Goal: Task Accomplishment & Management: Manage account settings

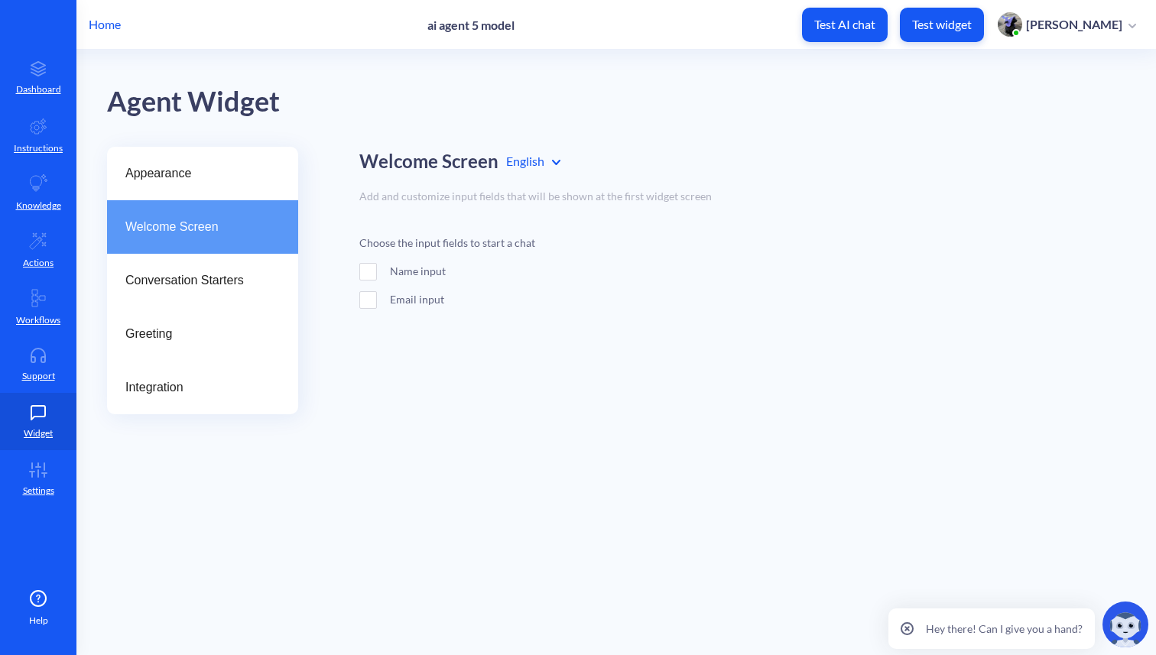
click at [105, 24] on p "Home" at bounding box center [105, 24] width 32 height 18
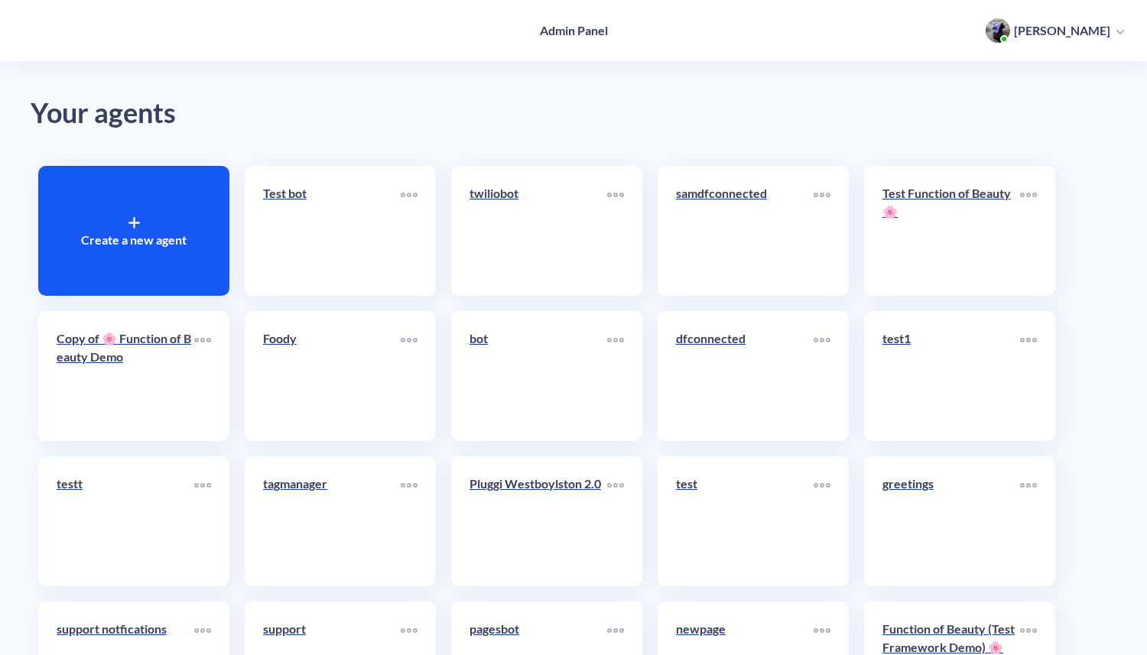
click at [139, 219] on icon at bounding box center [133, 222] width 11 height 11
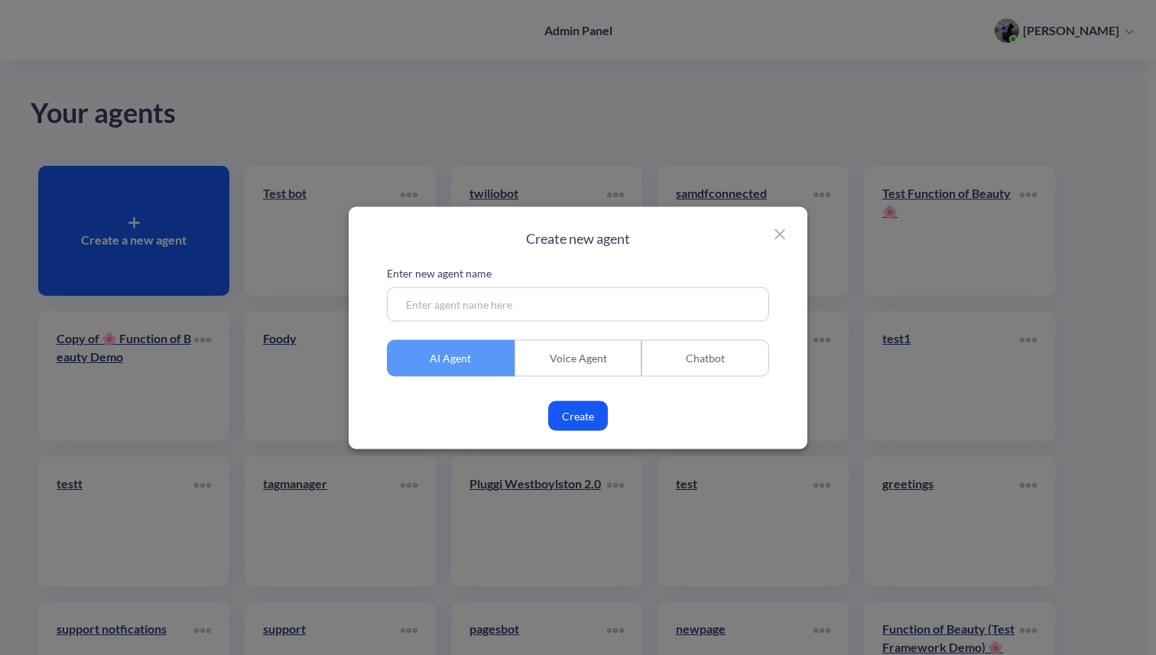
click at [689, 352] on div "Chatbot" at bounding box center [705, 357] width 128 height 37
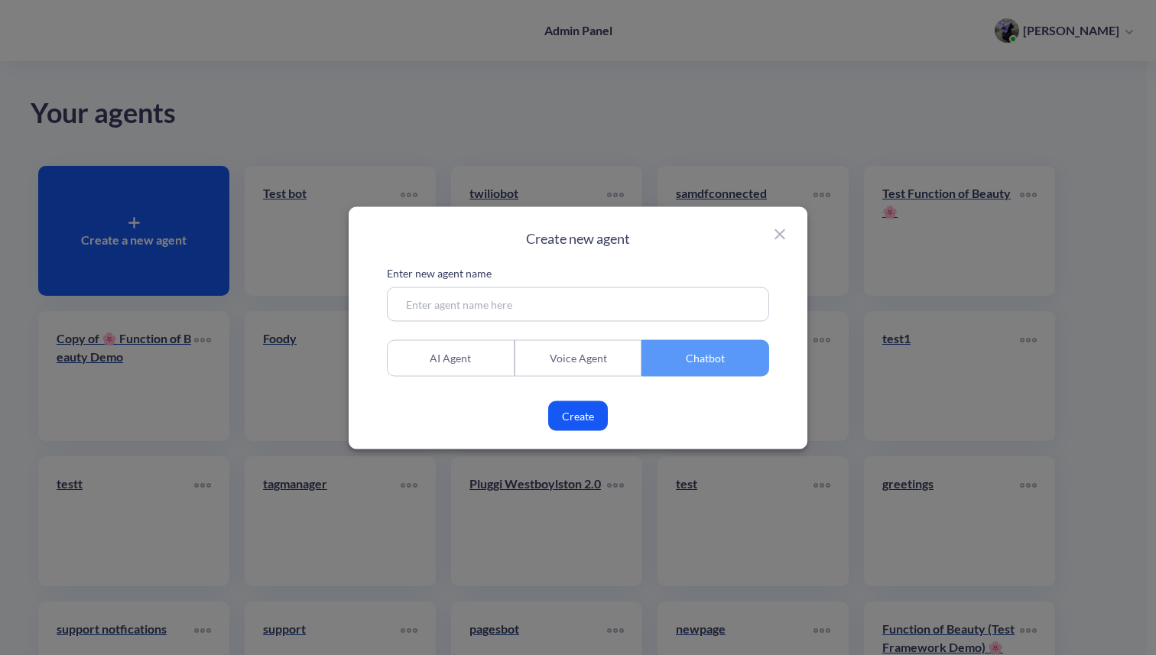
click at [663, 310] on input at bounding box center [578, 304] width 382 height 34
type input "2 sep"
click at [584, 419] on button "Create" at bounding box center [578, 416] width 60 height 30
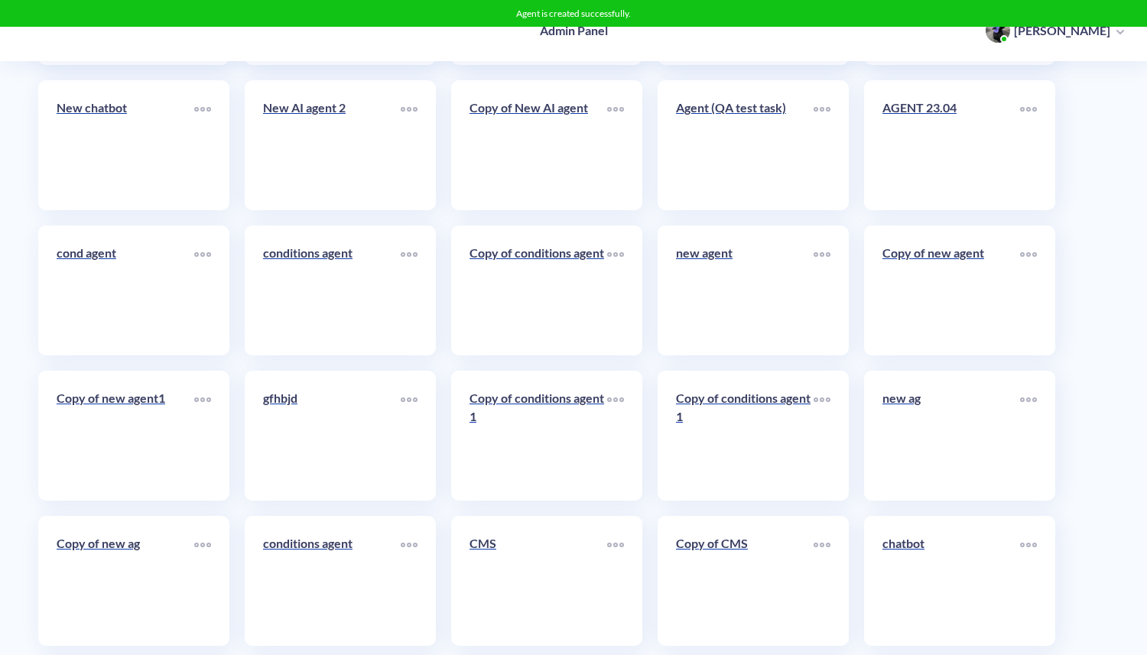
scroll to position [7376, 0]
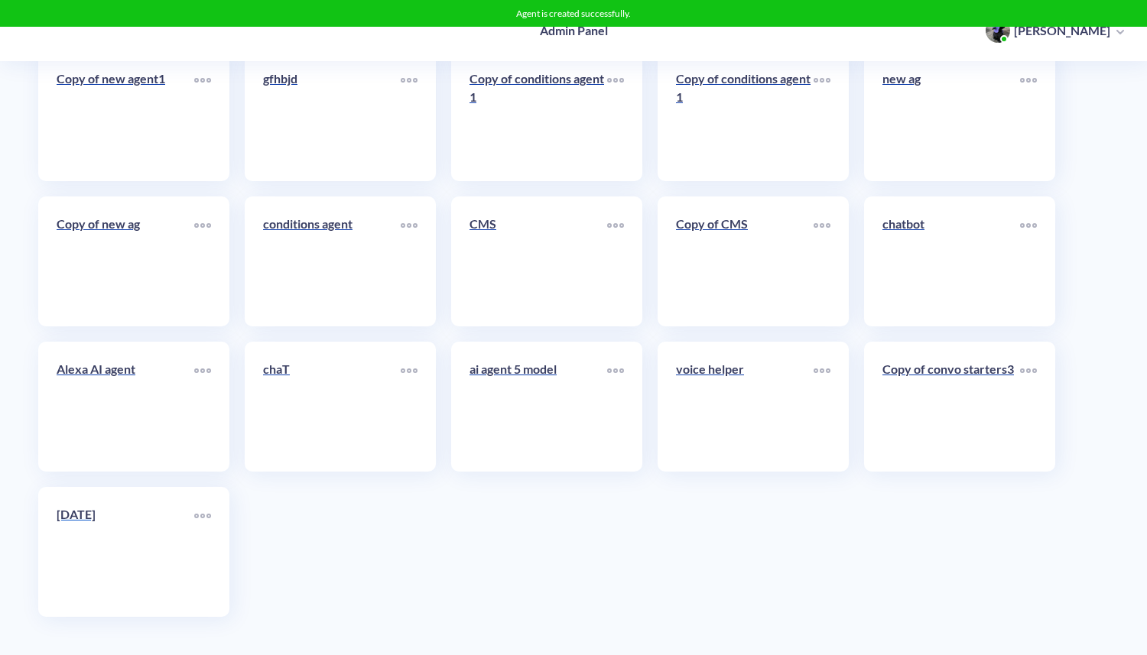
click at [118, 559] on link "2 sep" at bounding box center [126, 551] width 138 height 93
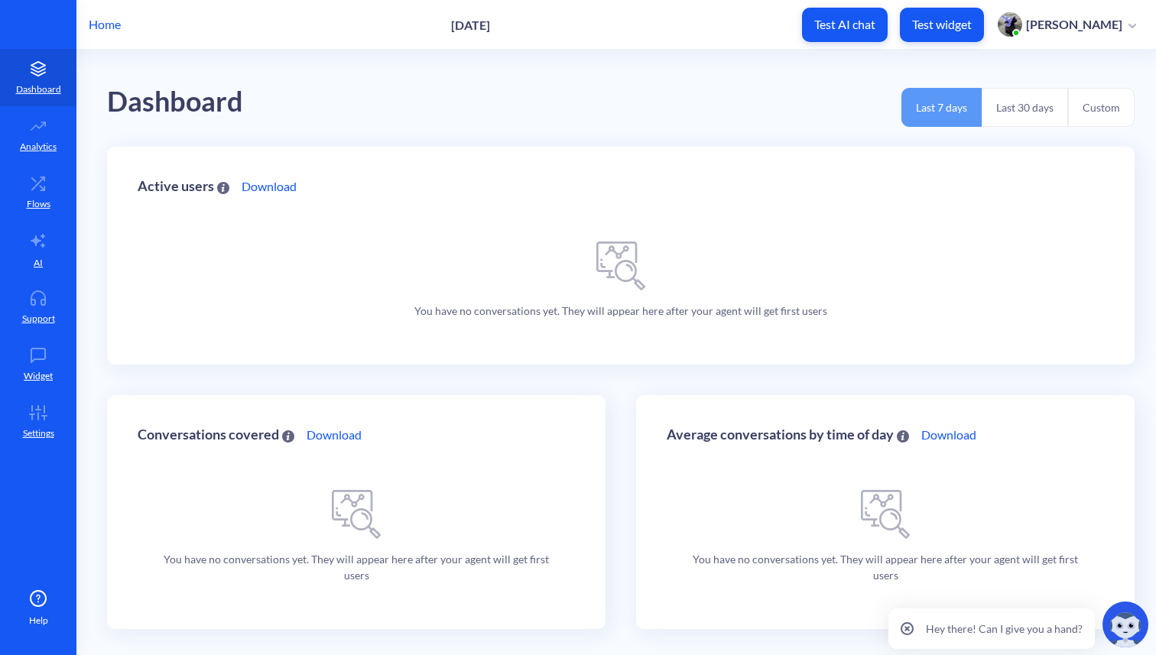
click at [971, 27] on p "Test widget" at bounding box center [942, 24] width 60 height 15
click at [42, 365] on link "Widget" at bounding box center [38, 364] width 76 height 57
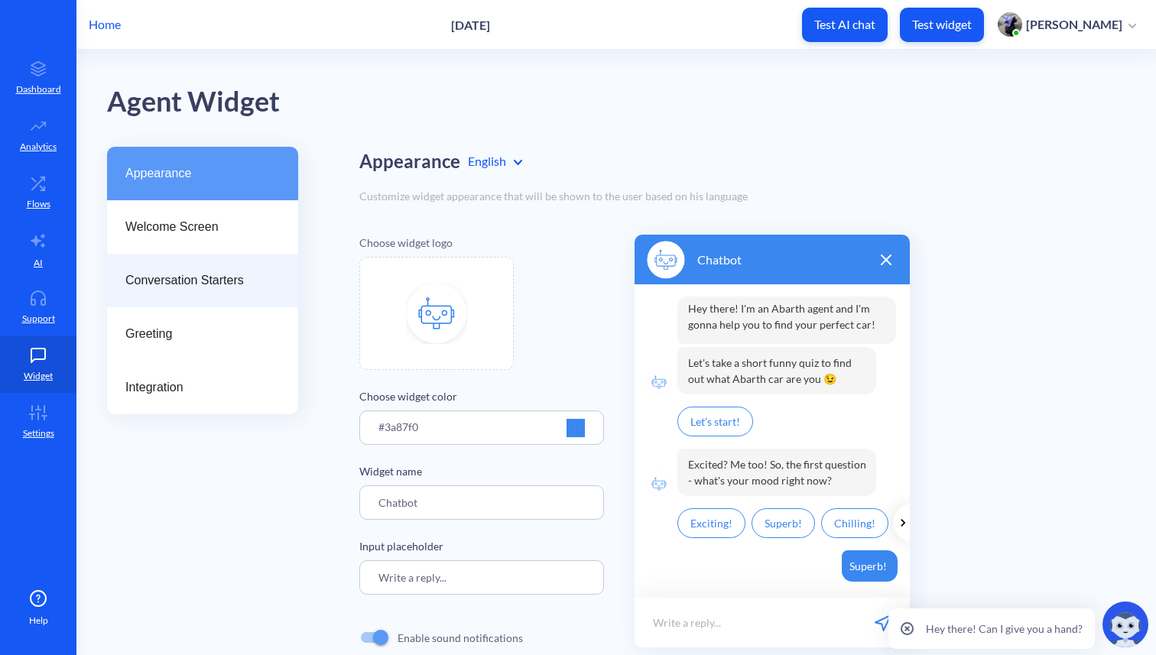
click at [192, 284] on span "Conversation Starters" at bounding box center [196, 280] width 142 height 18
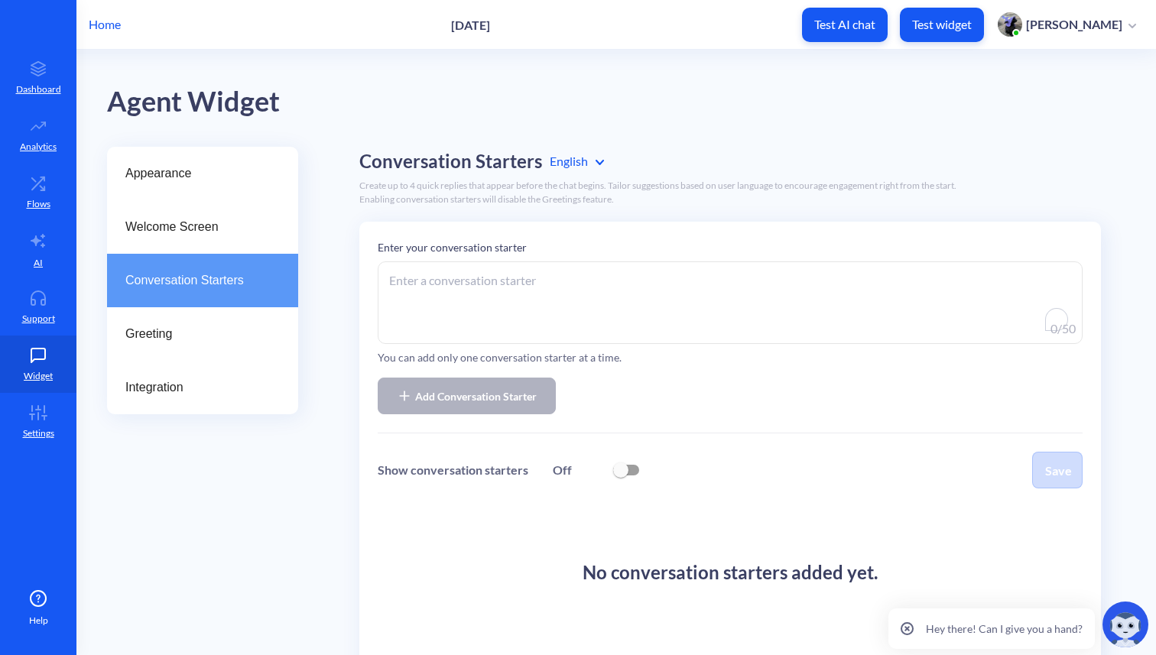
click at [499, 280] on textarea "To enrich screen reader interactions, please activate Accessibility in Grammarl…" at bounding box center [730, 302] width 705 height 83
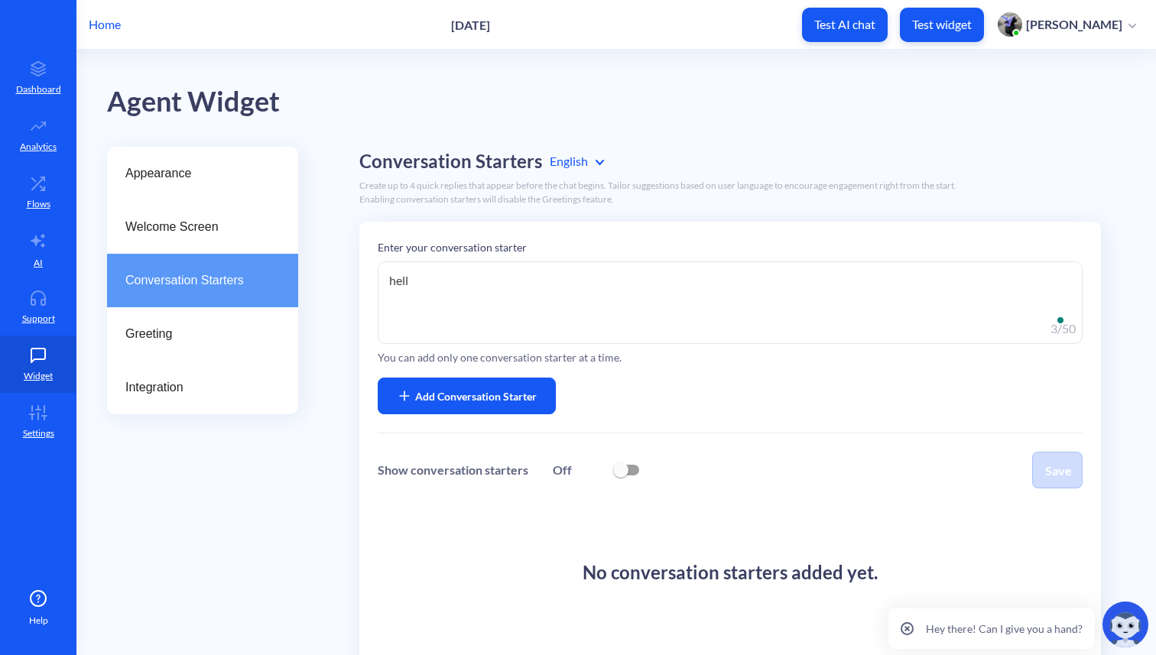
type textarea "hello"
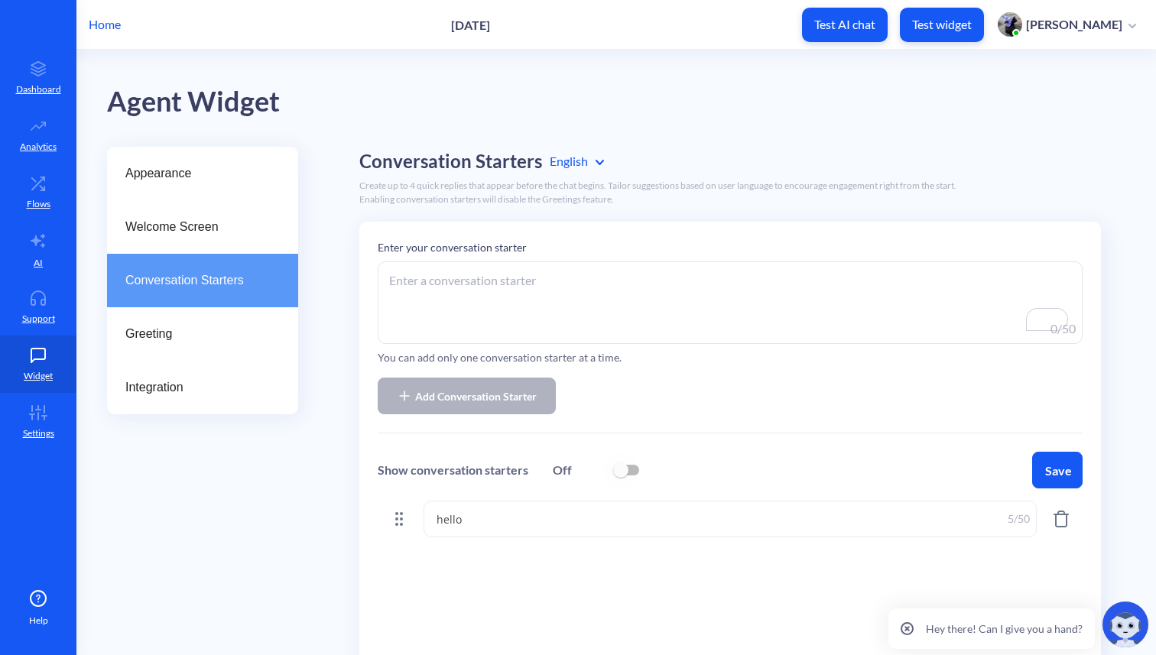
click at [635, 469] on input "checkbox" at bounding box center [620, 470] width 37 height 37
checkbox input "true"
click at [1072, 471] on button "Save" at bounding box center [1057, 470] width 50 height 37
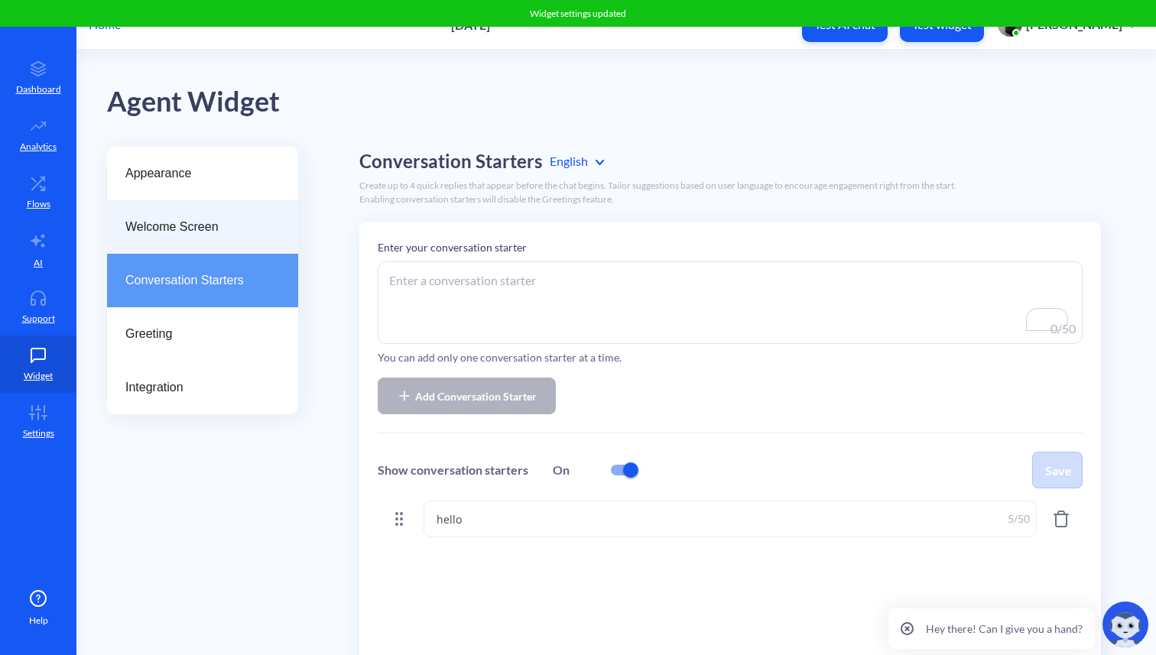
click at [198, 231] on span "Welcome Screen" at bounding box center [196, 227] width 142 height 18
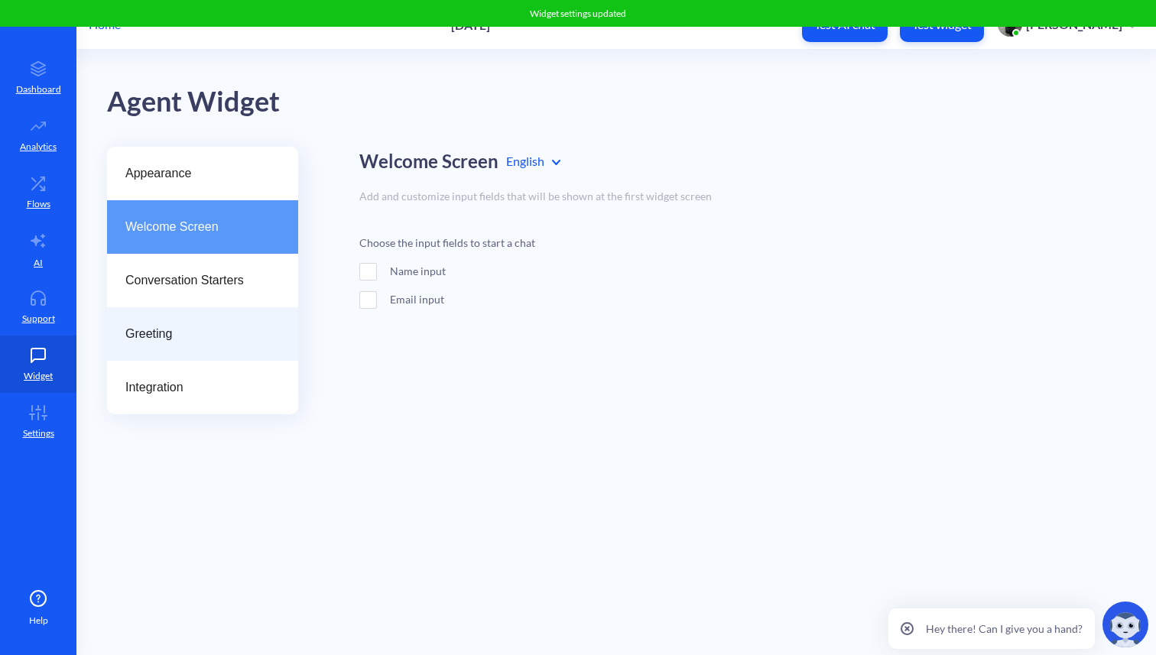
click at [179, 307] on div "Greeting" at bounding box center [202, 334] width 191 height 54
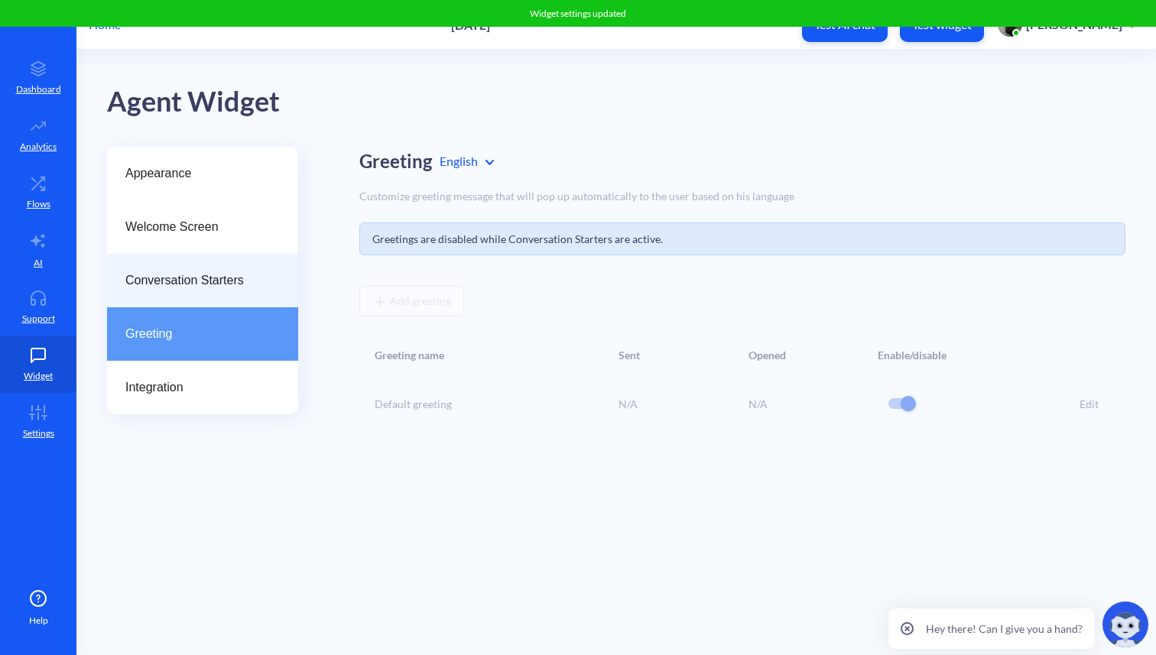
click at [187, 287] on span "Conversation Starters" at bounding box center [196, 280] width 142 height 18
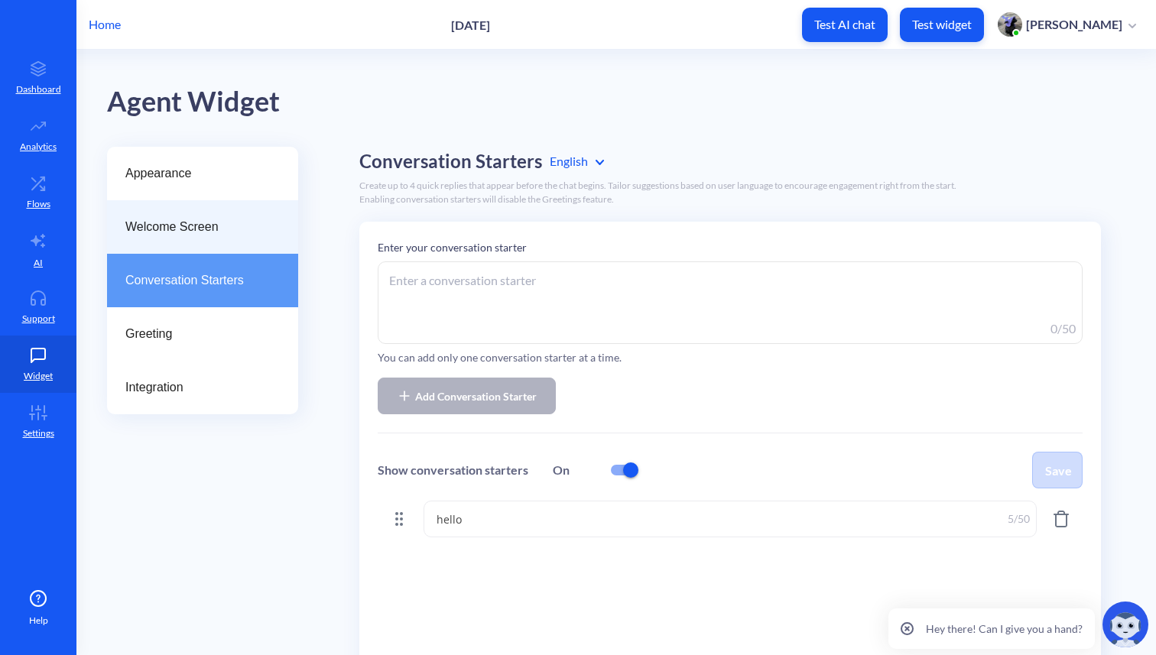
click at [199, 235] on span "Welcome Screen" at bounding box center [196, 227] width 142 height 18
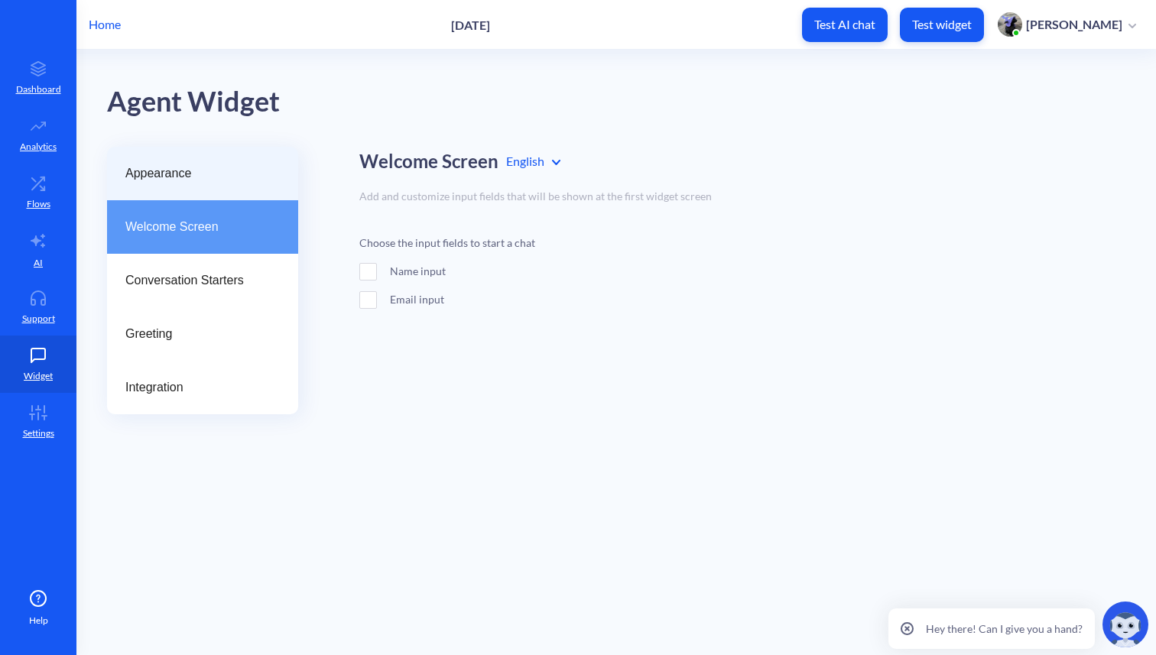
click at [206, 192] on div "Appearance" at bounding box center [202, 174] width 191 height 54
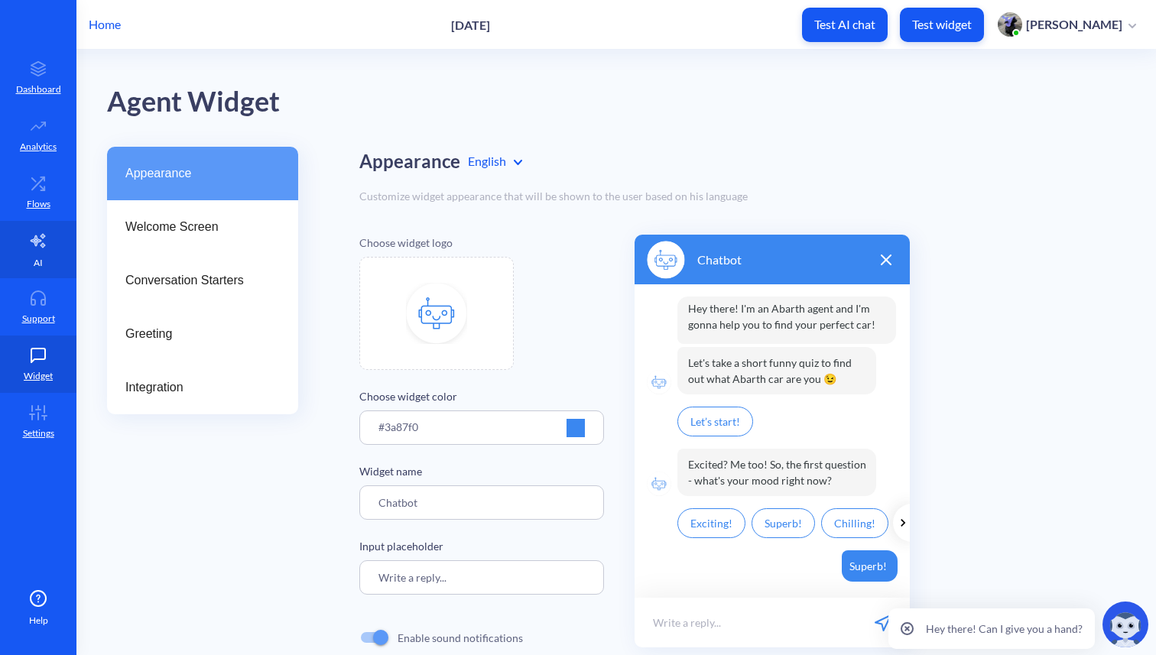
click at [39, 260] on p "AI" at bounding box center [38, 263] width 9 height 14
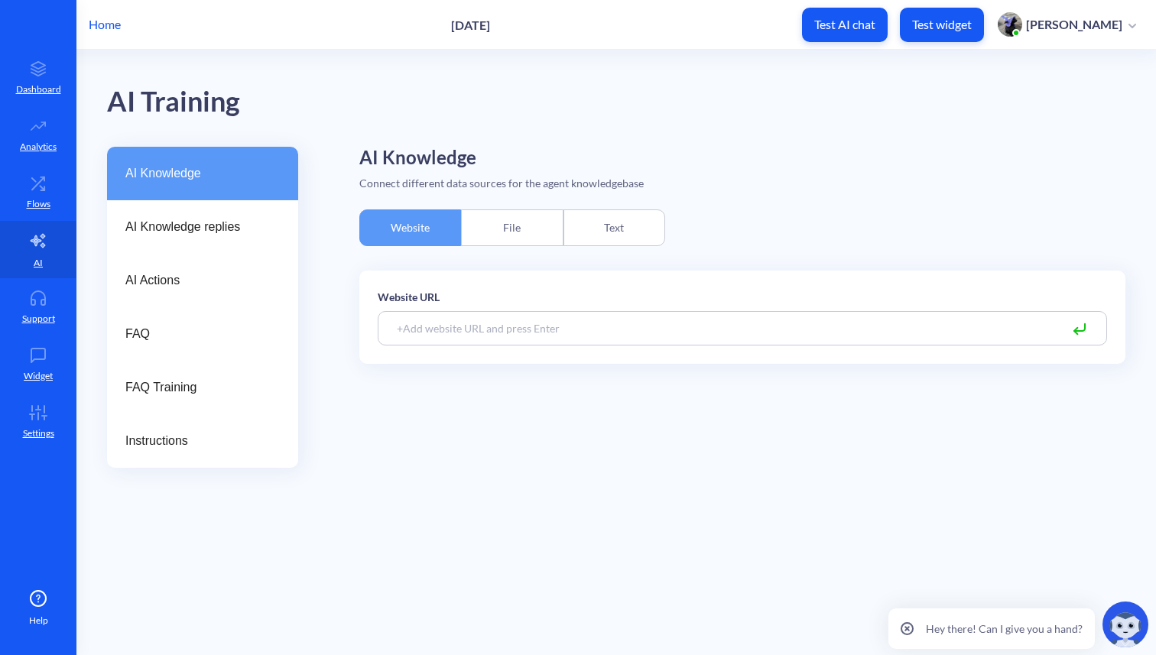
click at [196, 474] on main "AI Training AI Knowledge AI Knowledge replies AI Actions FAQ FAQ Training Instr…" at bounding box center [615, 352] width 1079 height 605
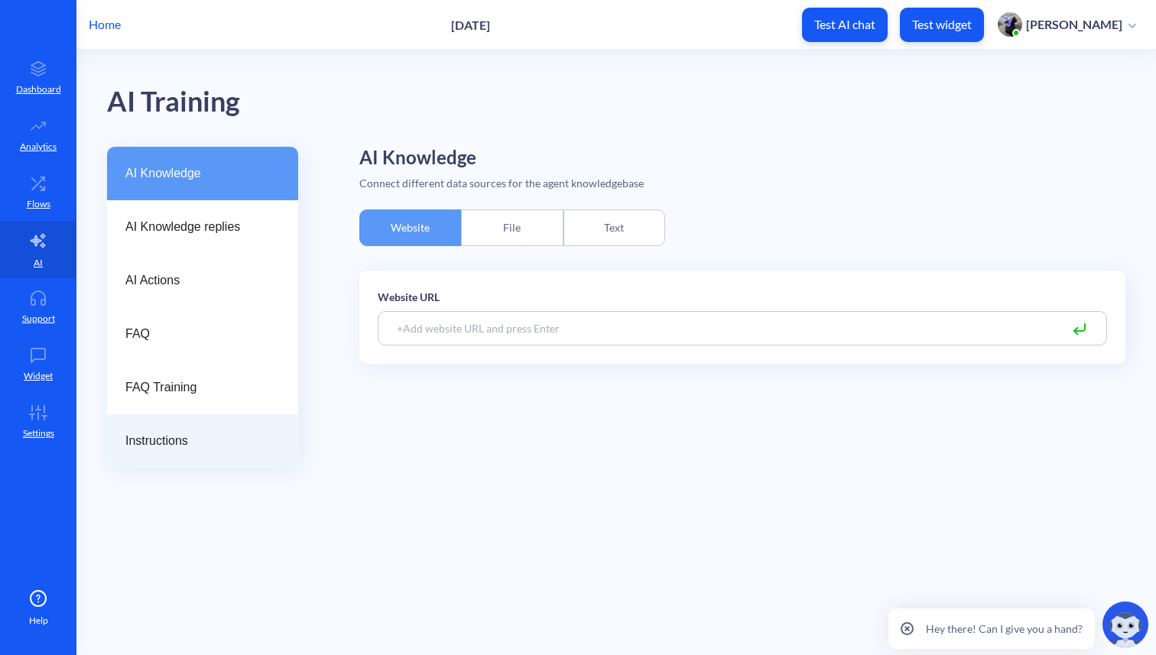
click at [200, 456] on div "Instructions" at bounding box center [202, 441] width 191 height 54
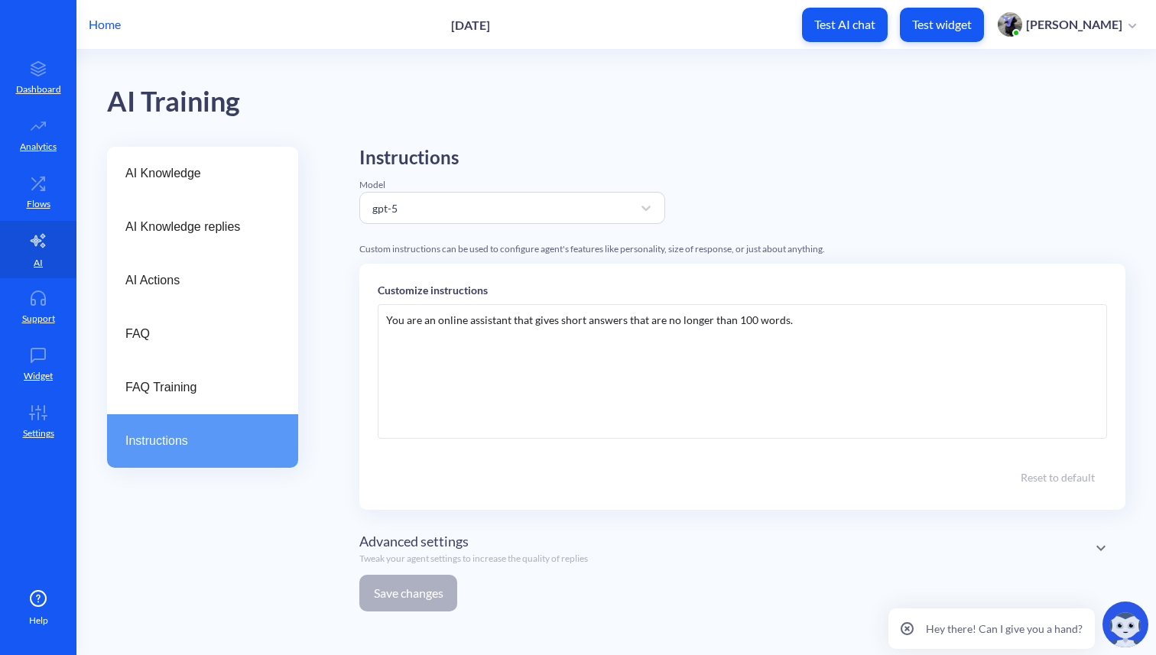
click at [819, 324] on div "You are an online assistant that gives short answers that are no longer than 10…" at bounding box center [742, 371] width 729 height 135
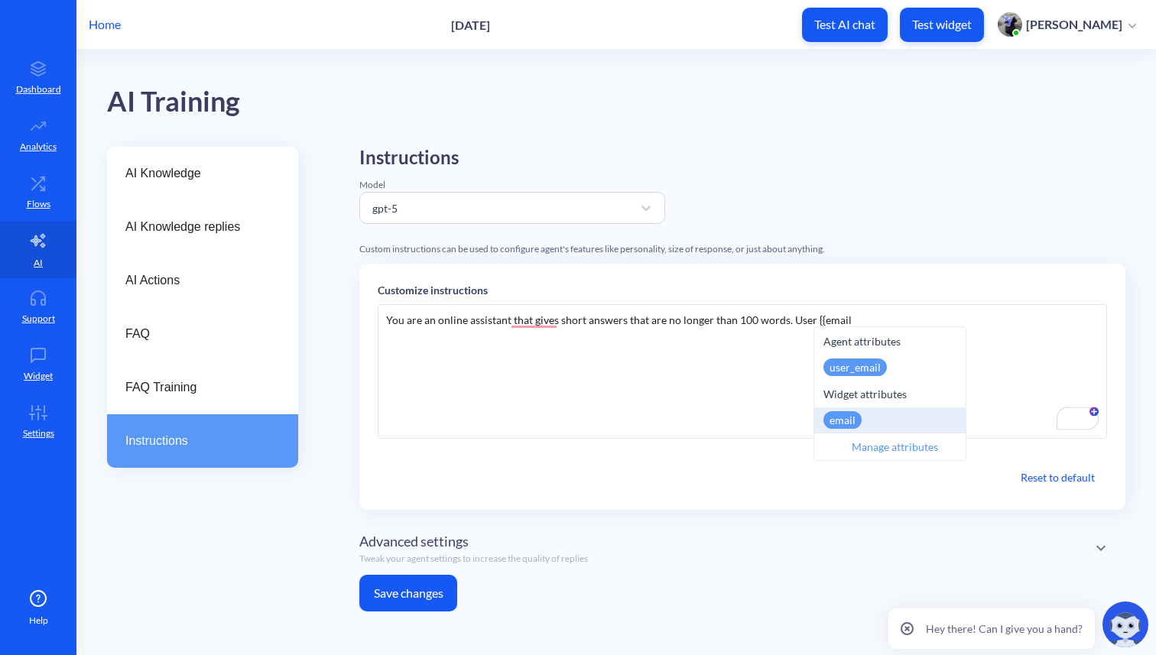
click at [849, 421] on div "email" at bounding box center [842, 420] width 38 height 18
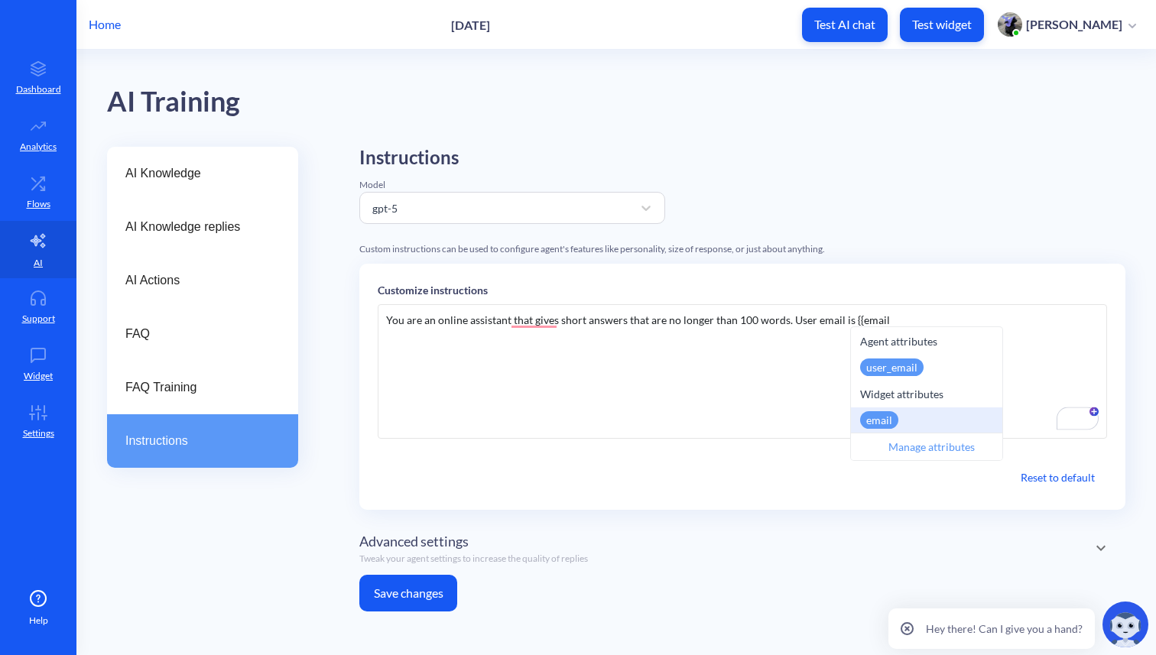
click at [887, 427] on div "email" at bounding box center [879, 420] width 38 height 18
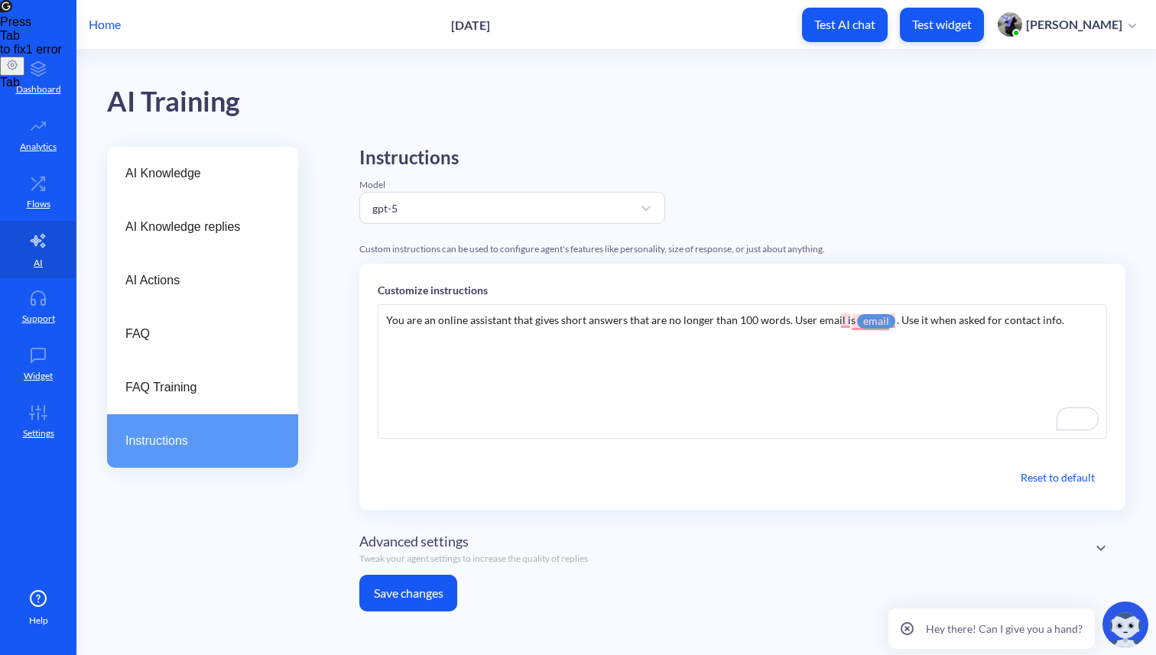
click at [425, 594] on button "Save changes" at bounding box center [408, 593] width 98 height 37
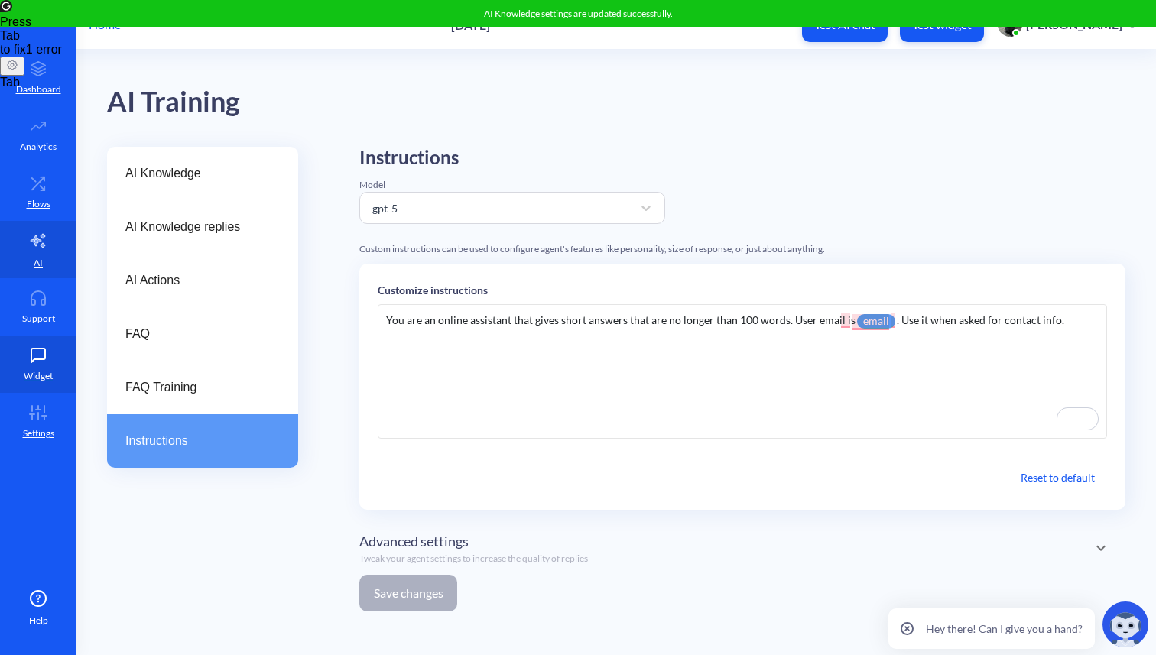
click at [24, 364] on link "Widget" at bounding box center [38, 364] width 76 height 57
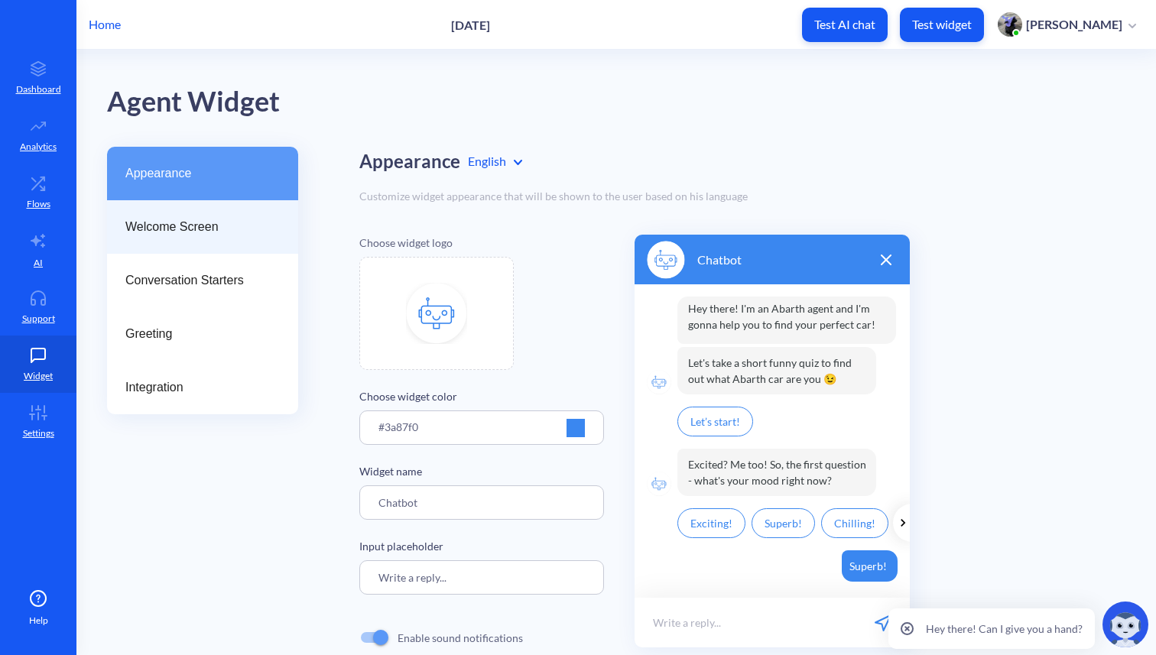
click at [193, 233] on span "Welcome Screen" at bounding box center [196, 227] width 142 height 18
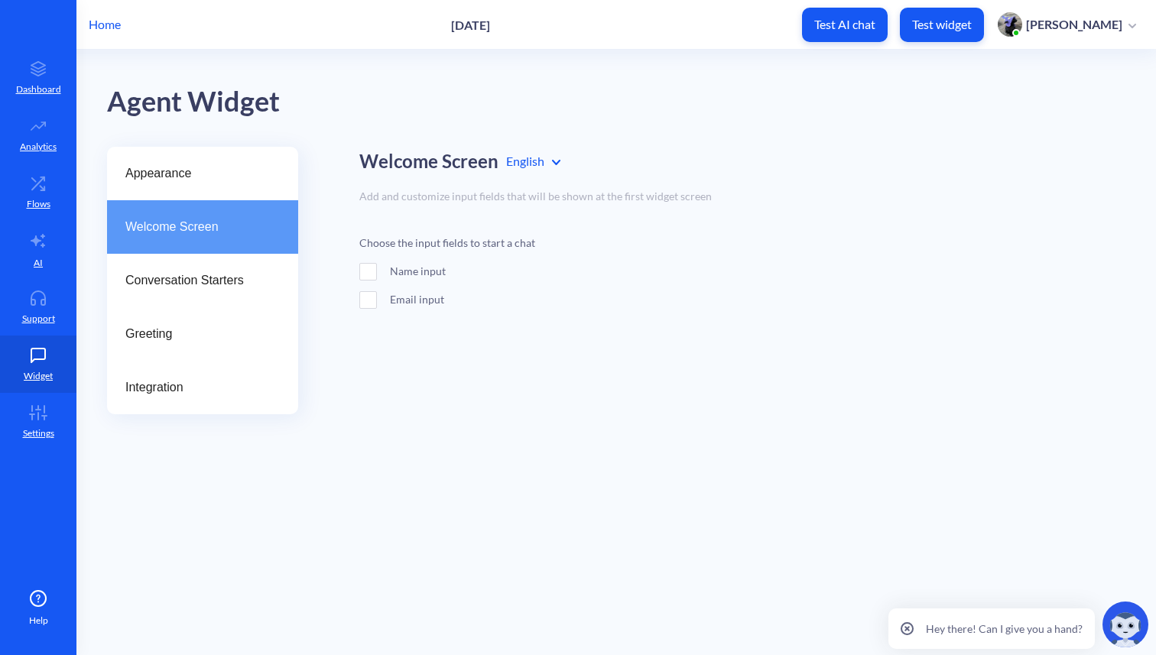
click at [420, 271] on div "Name input" at bounding box center [481, 271] width 245 height 16
click at [418, 299] on div "Email input" at bounding box center [481, 299] width 245 height 16
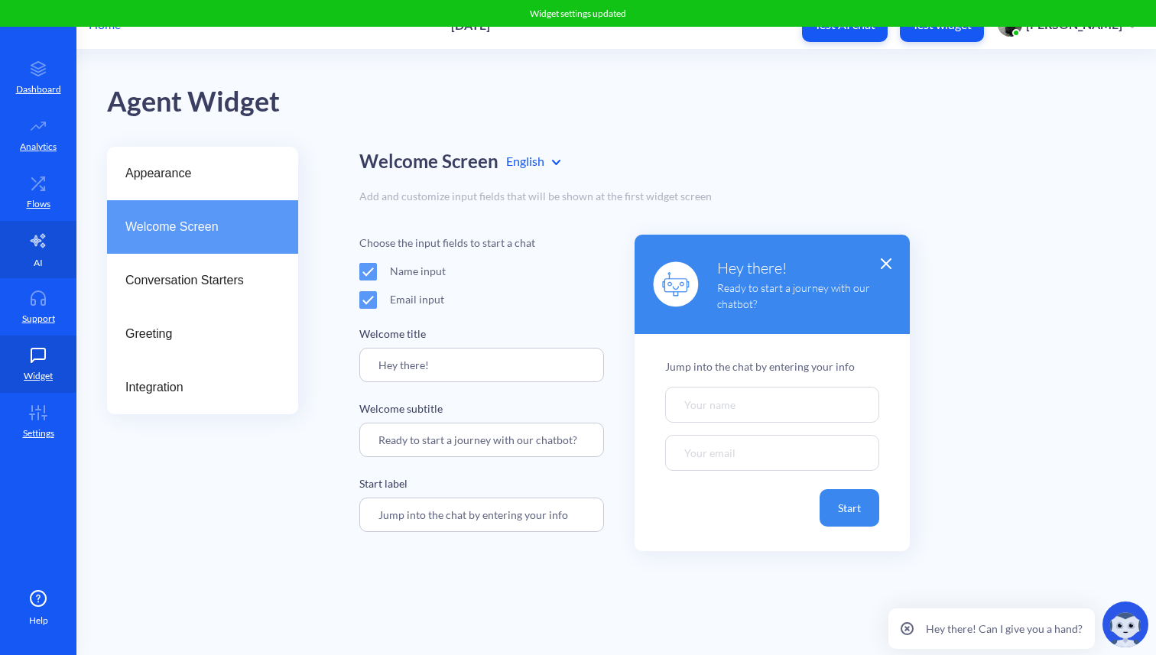
click at [37, 261] on p "AI" at bounding box center [38, 263] width 9 height 14
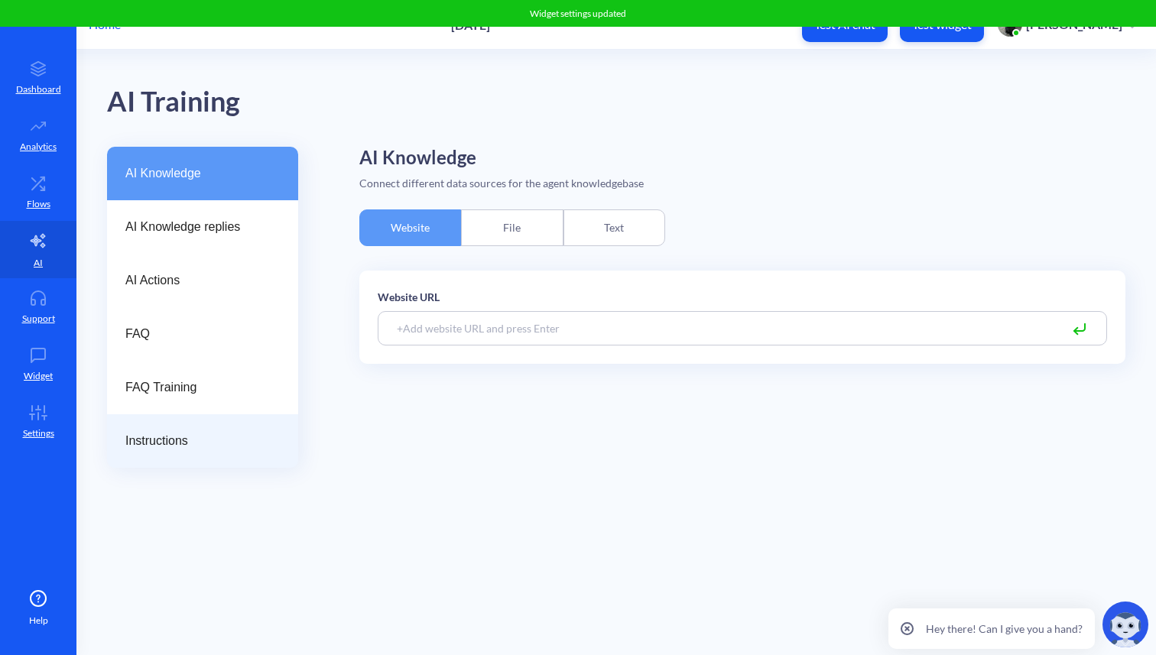
click at [225, 431] on div "Instructions" at bounding box center [202, 441] width 191 height 54
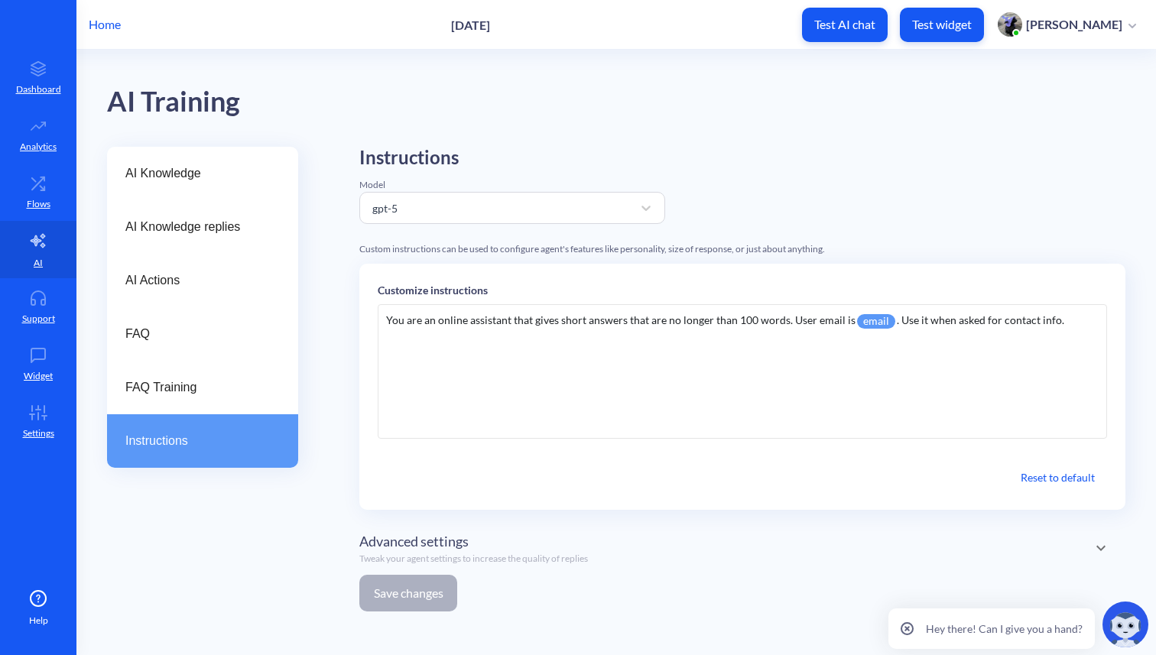
click at [897, 319] on div "You are an online assistant that gives short answers that are no longer than 10…" at bounding box center [742, 371] width 729 height 135
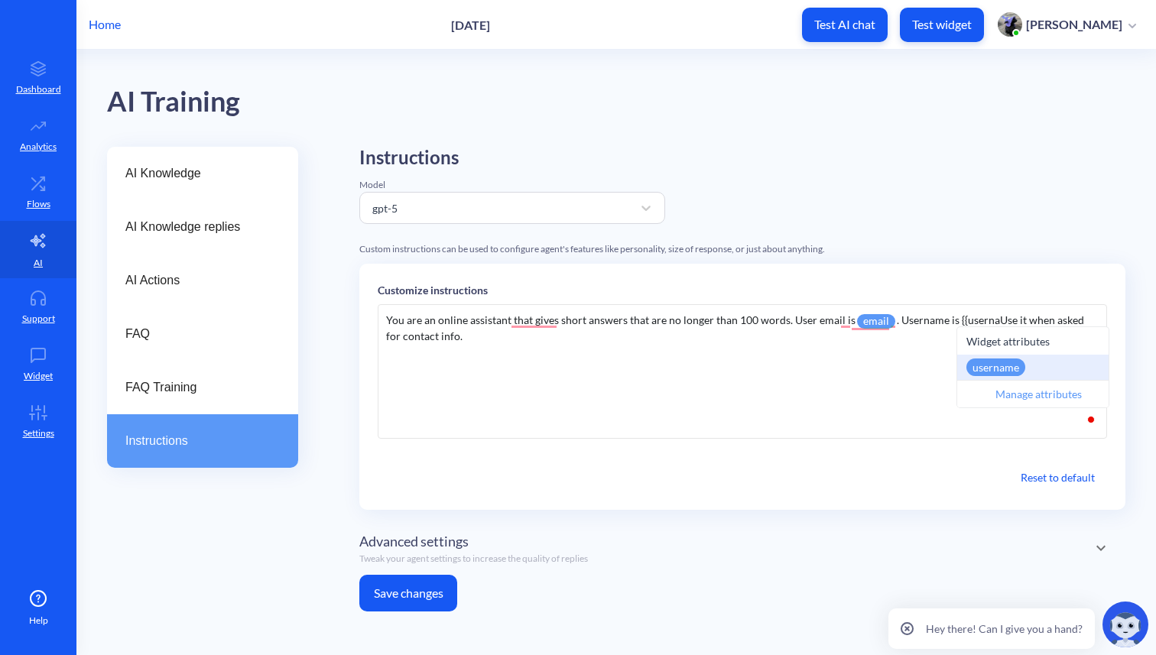
click at [993, 374] on div "username" at bounding box center [995, 367] width 59 height 18
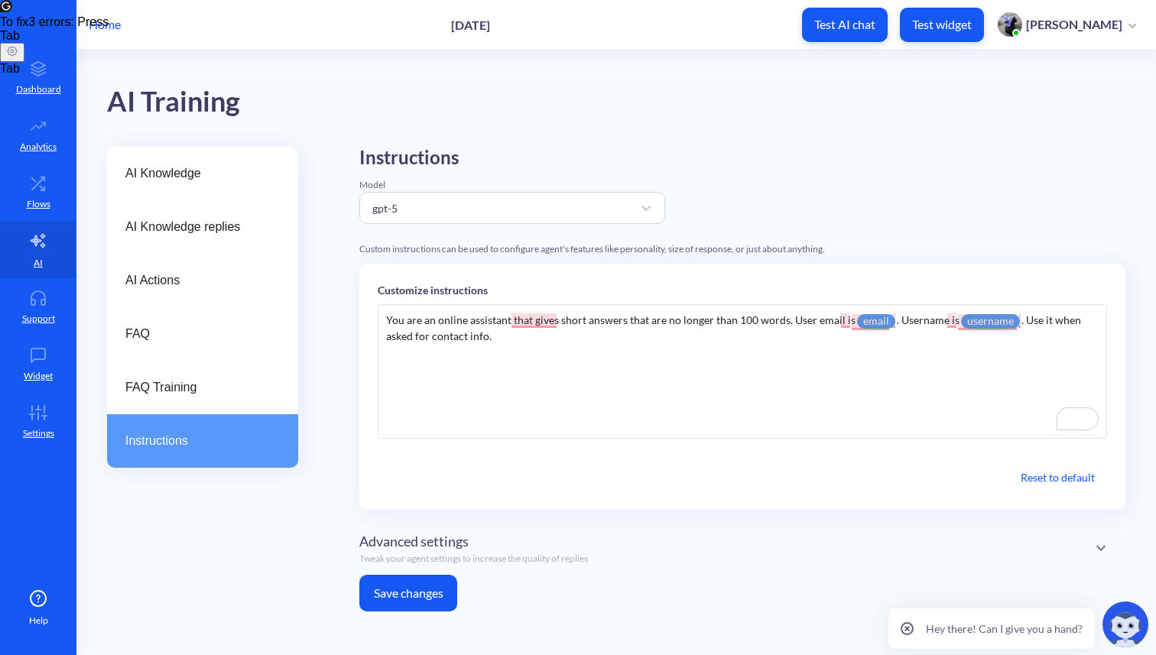
click at [392, 598] on button "Save changes" at bounding box center [408, 593] width 98 height 37
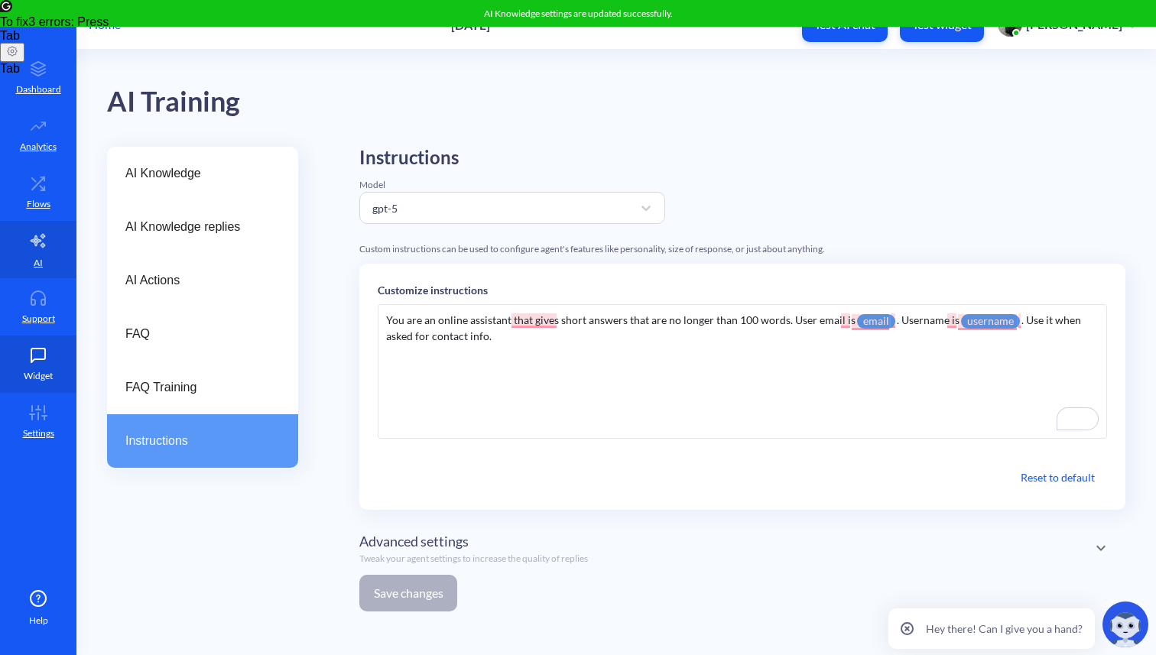
click at [47, 365] on link "Widget" at bounding box center [38, 364] width 76 height 57
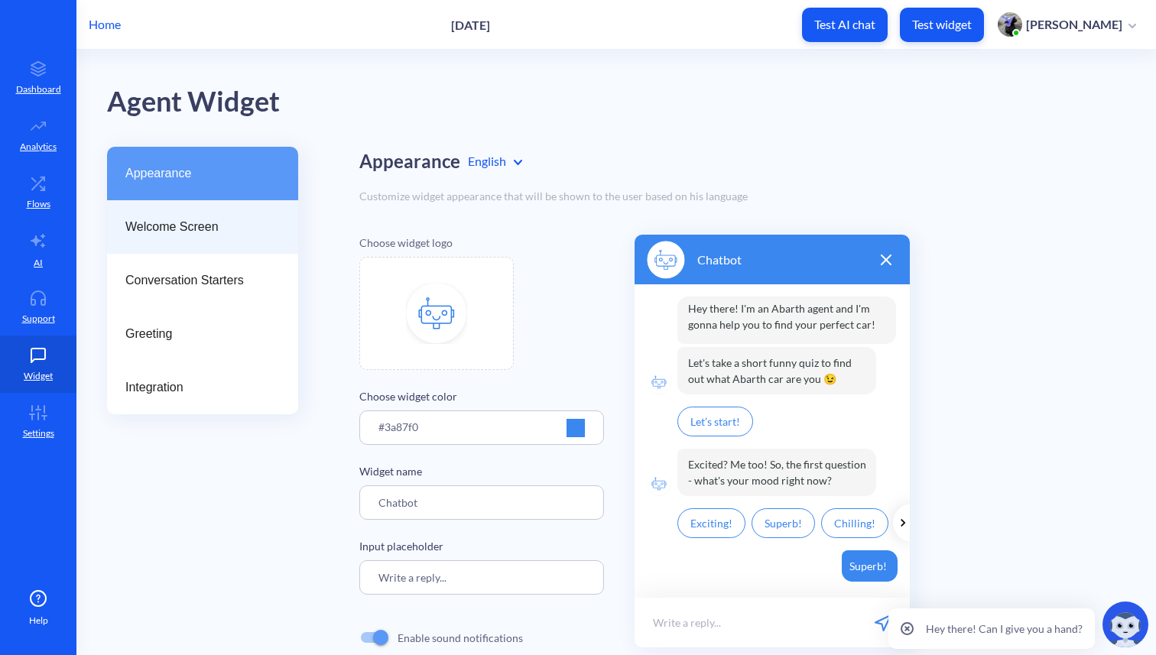
click at [200, 233] on span "Welcome Screen" at bounding box center [196, 227] width 142 height 18
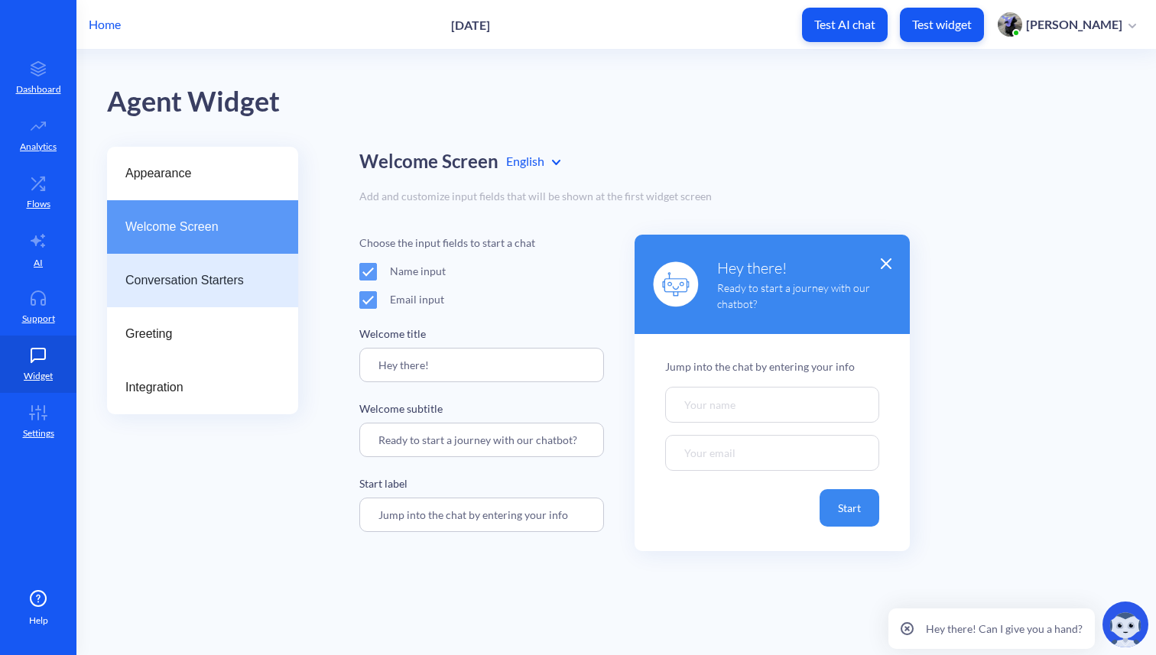
click at [228, 291] on div "Conversation Starters" at bounding box center [202, 281] width 191 height 54
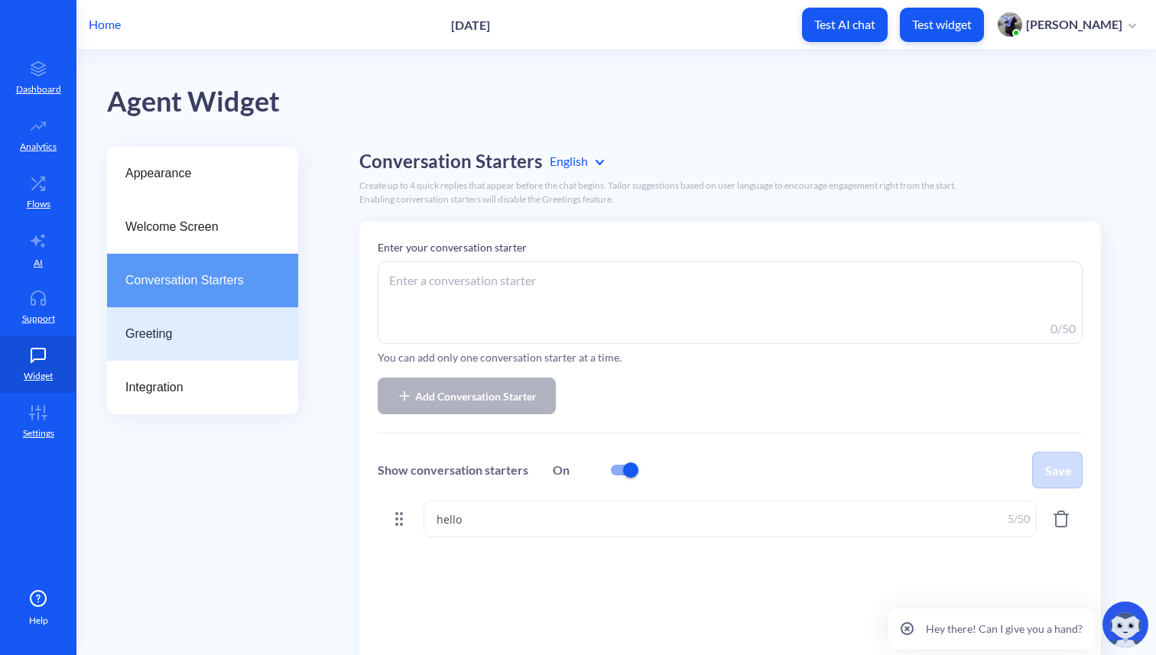
click at [197, 328] on span "Greeting" at bounding box center [196, 334] width 142 height 18
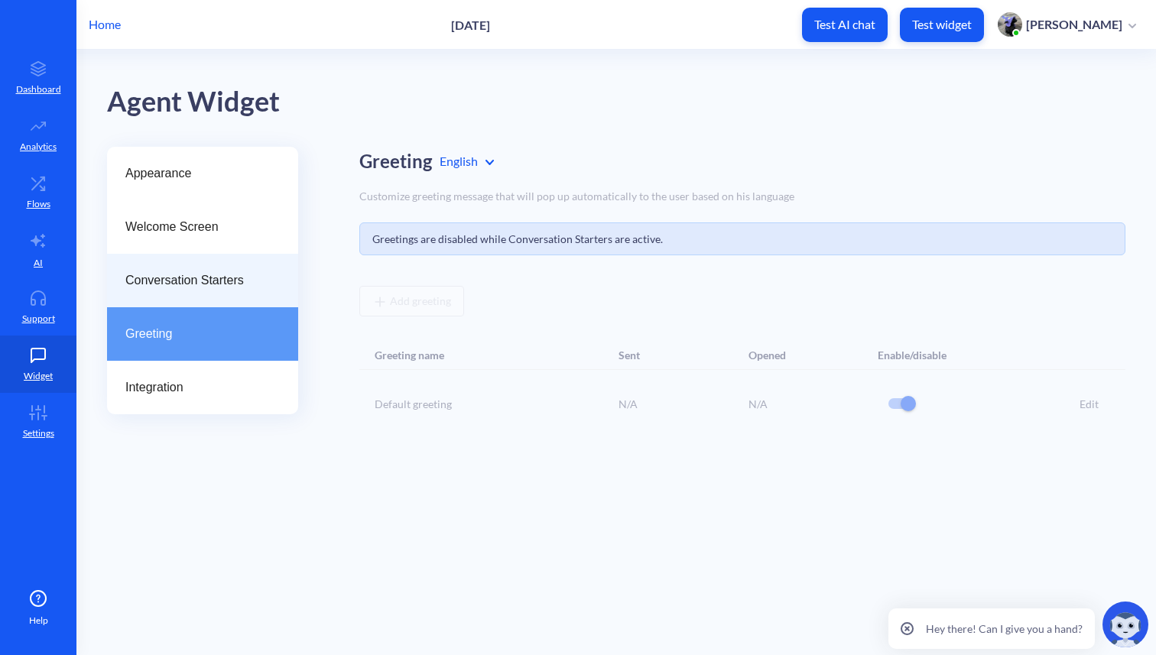
click at [212, 270] on div "Conversation Starters" at bounding box center [202, 281] width 191 height 54
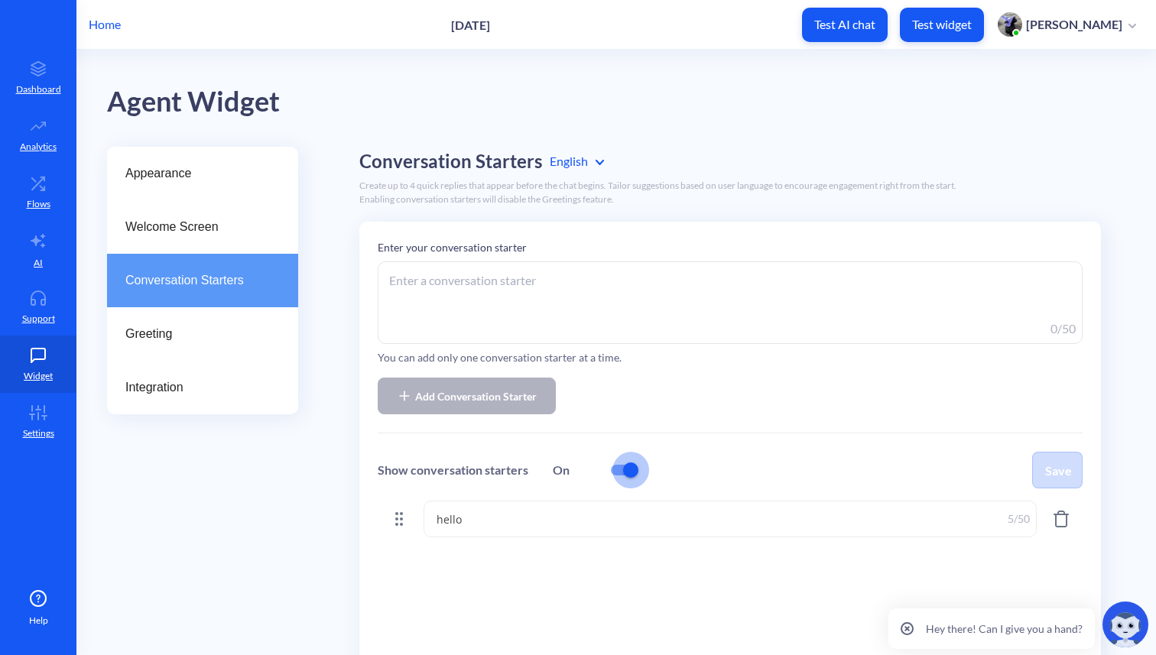
click at [613, 469] on input "checkbox" at bounding box center [630, 470] width 37 height 37
checkbox input "false"
click at [1071, 469] on button "Save" at bounding box center [1057, 470] width 50 height 37
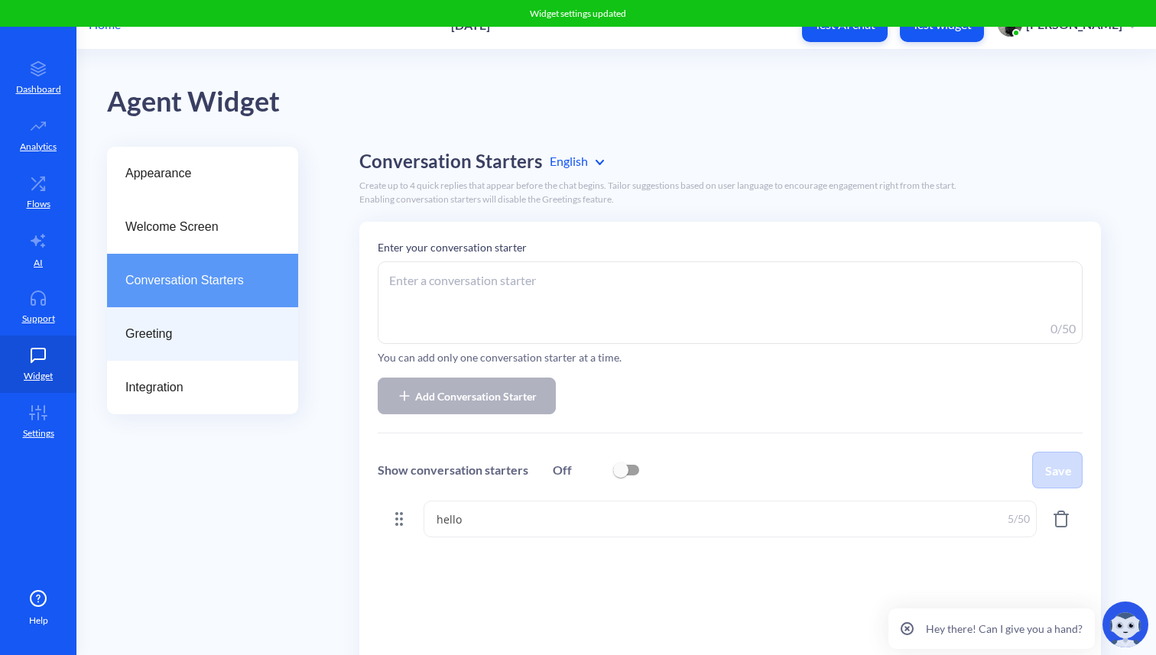
click at [188, 344] on div "Greeting" at bounding box center [202, 334] width 191 height 54
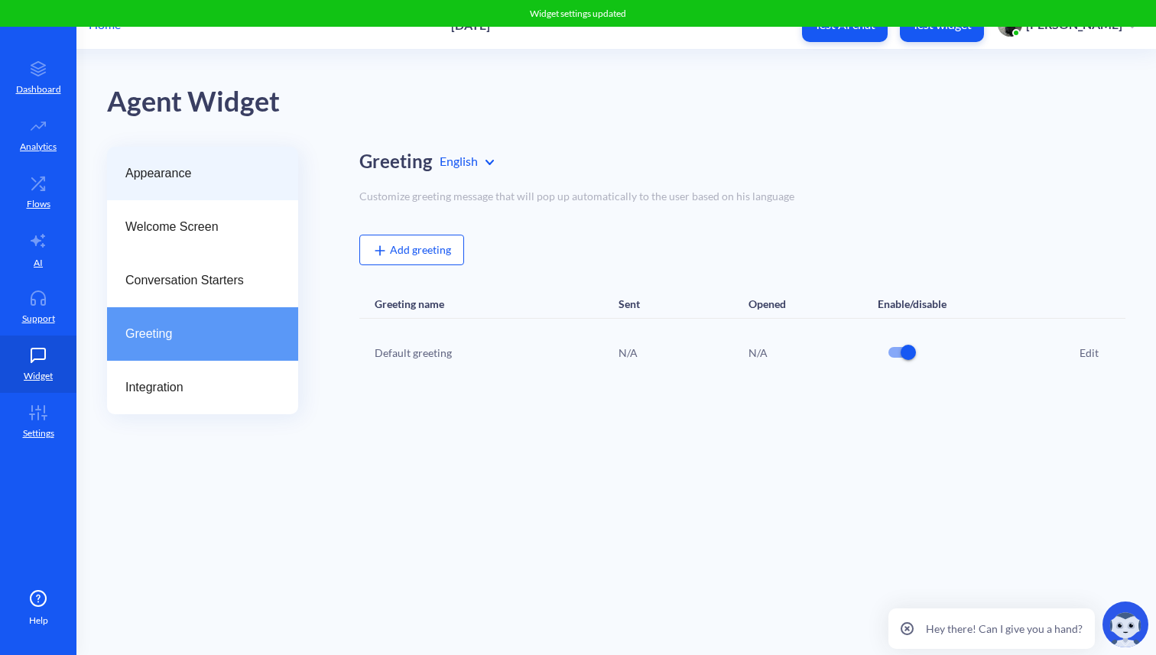
click at [192, 174] on span "Appearance" at bounding box center [196, 173] width 142 height 18
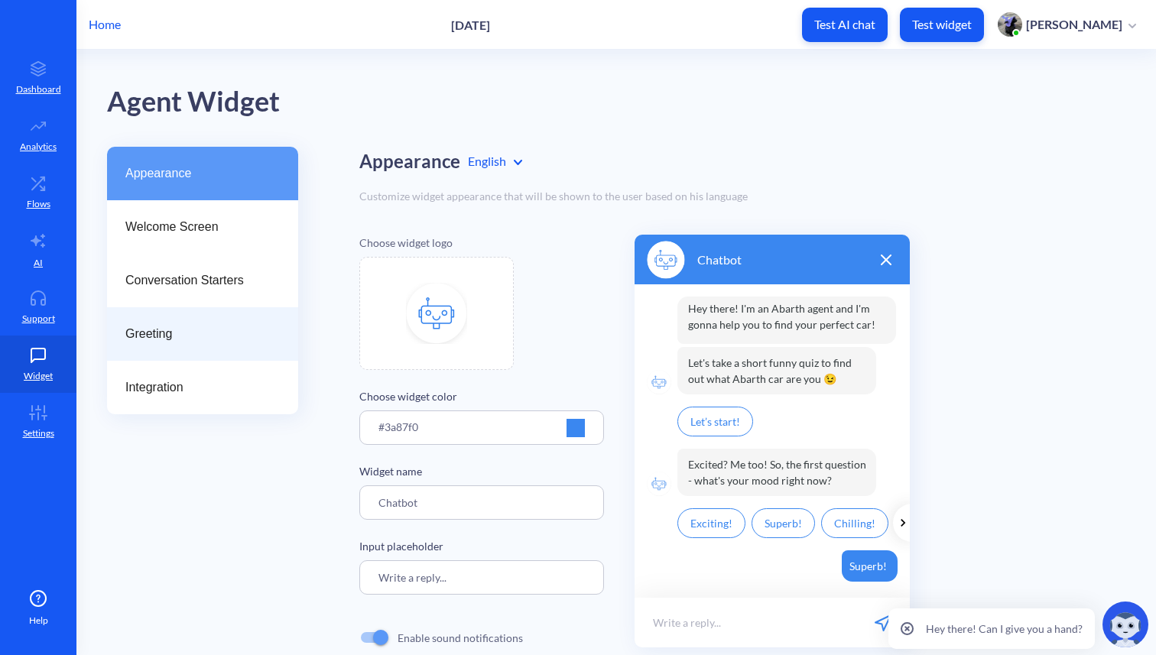
click at [165, 336] on span "Greeting" at bounding box center [196, 334] width 142 height 18
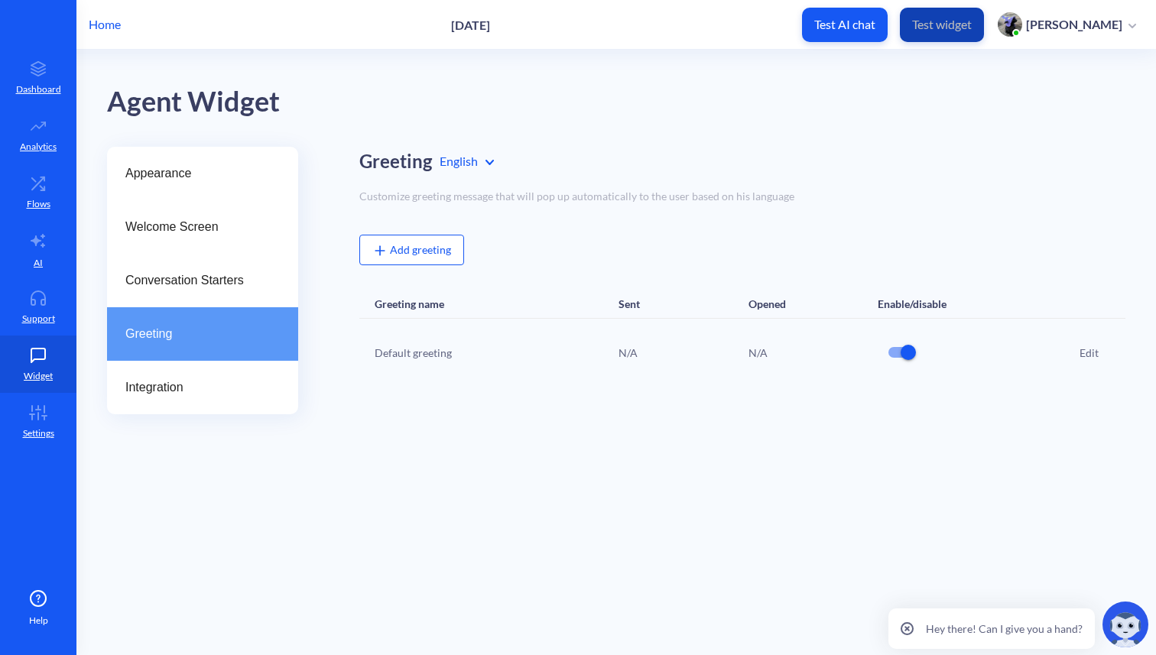
click at [971, 24] on p "Test widget" at bounding box center [942, 24] width 60 height 15
click at [102, 31] on p "Home" at bounding box center [105, 24] width 32 height 18
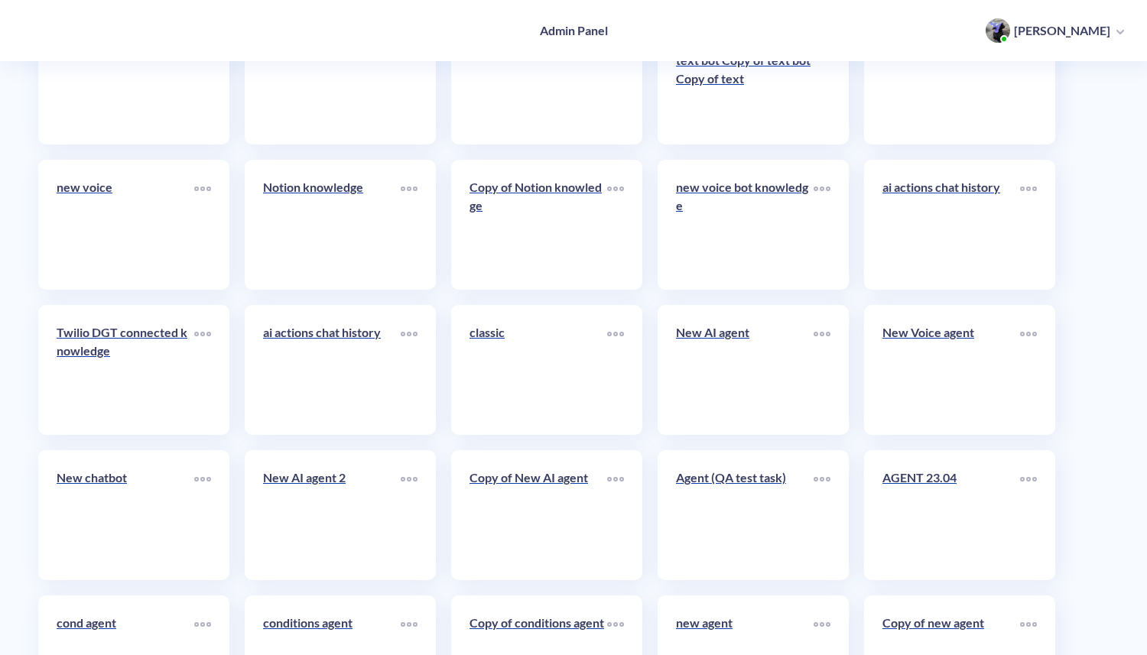
scroll to position [7376, 0]
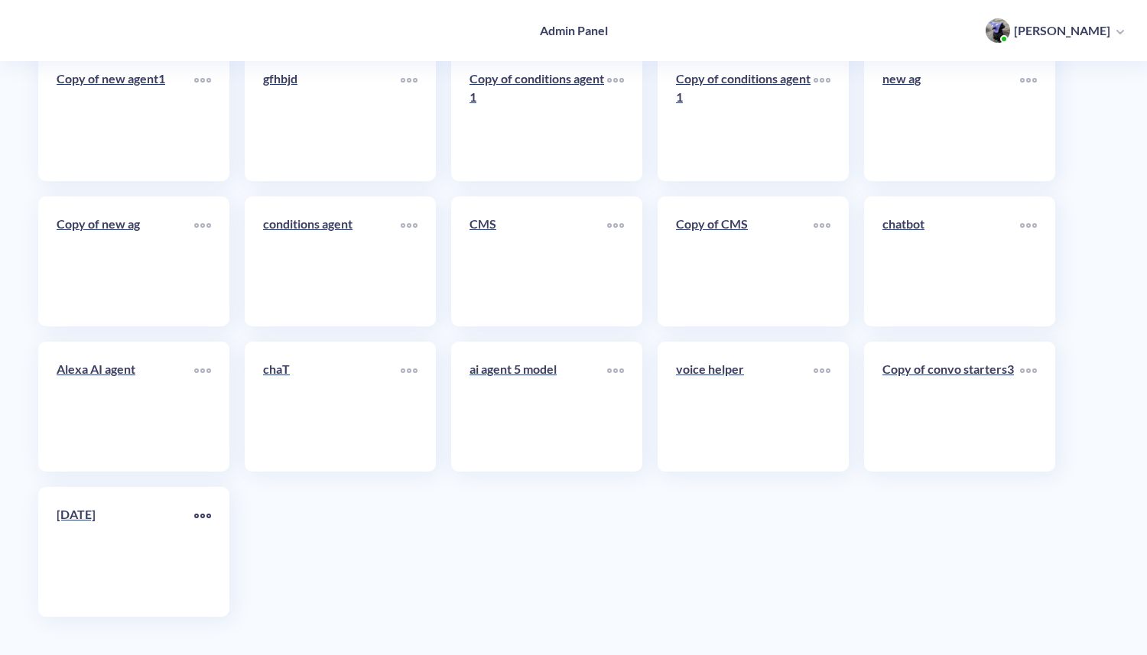
click at [203, 513] on div at bounding box center [202, 516] width 17 height 23
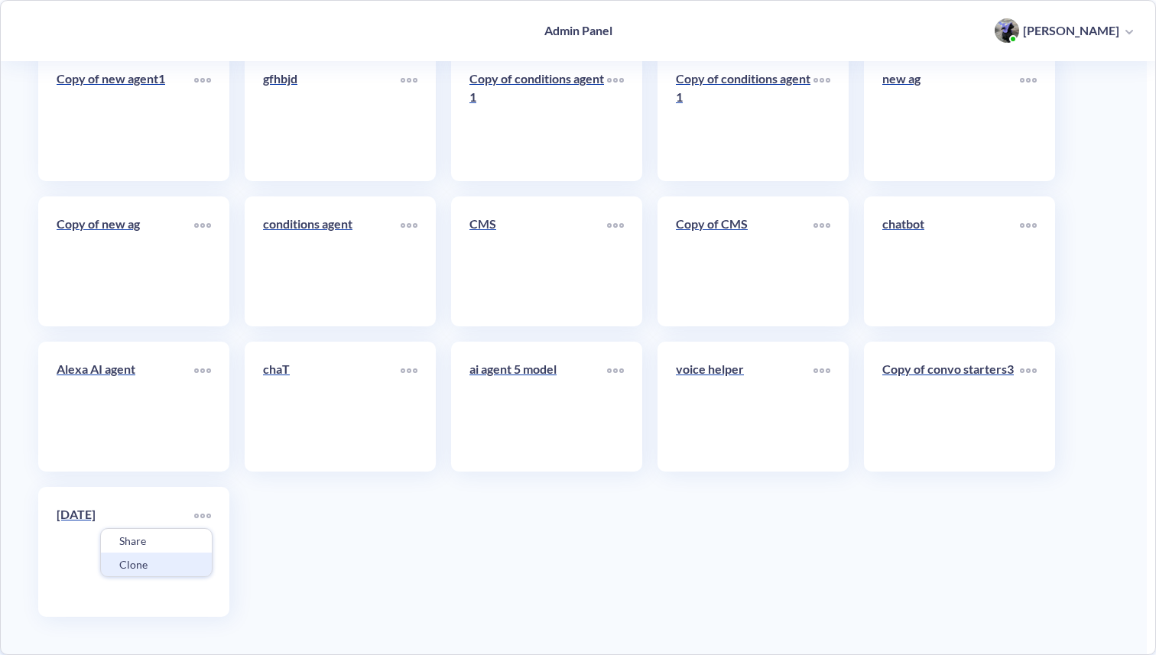
click at [161, 562] on div "Clone" at bounding box center [156, 565] width 111 height 24
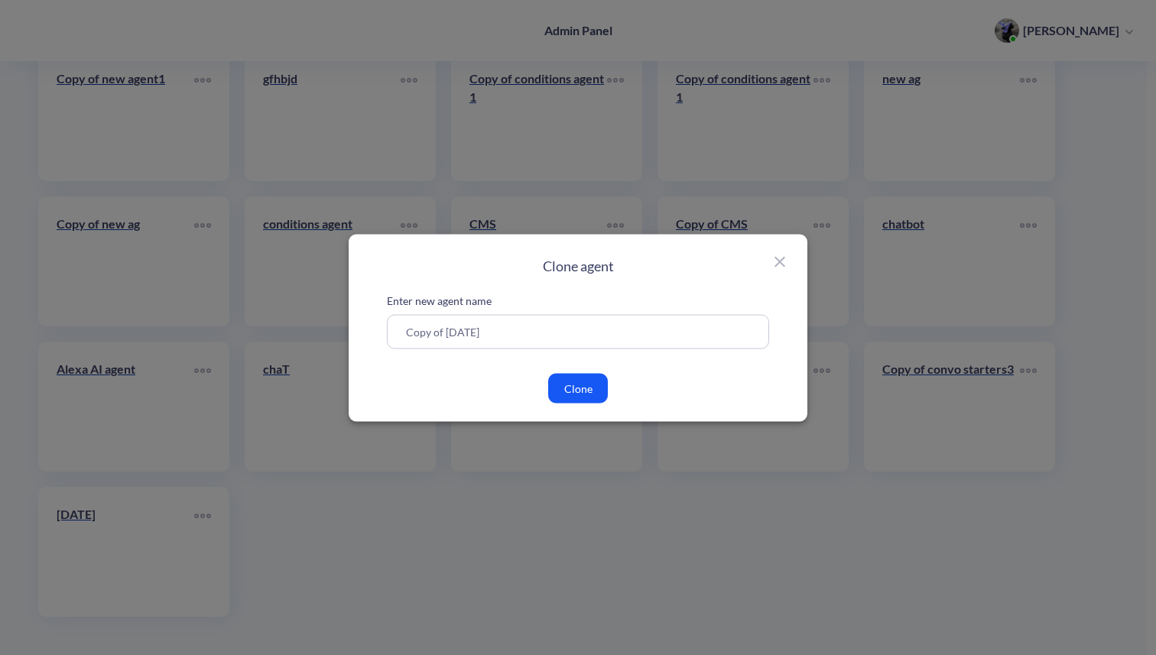
click at [583, 391] on button "Clone" at bounding box center [578, 388] width 60 height 30
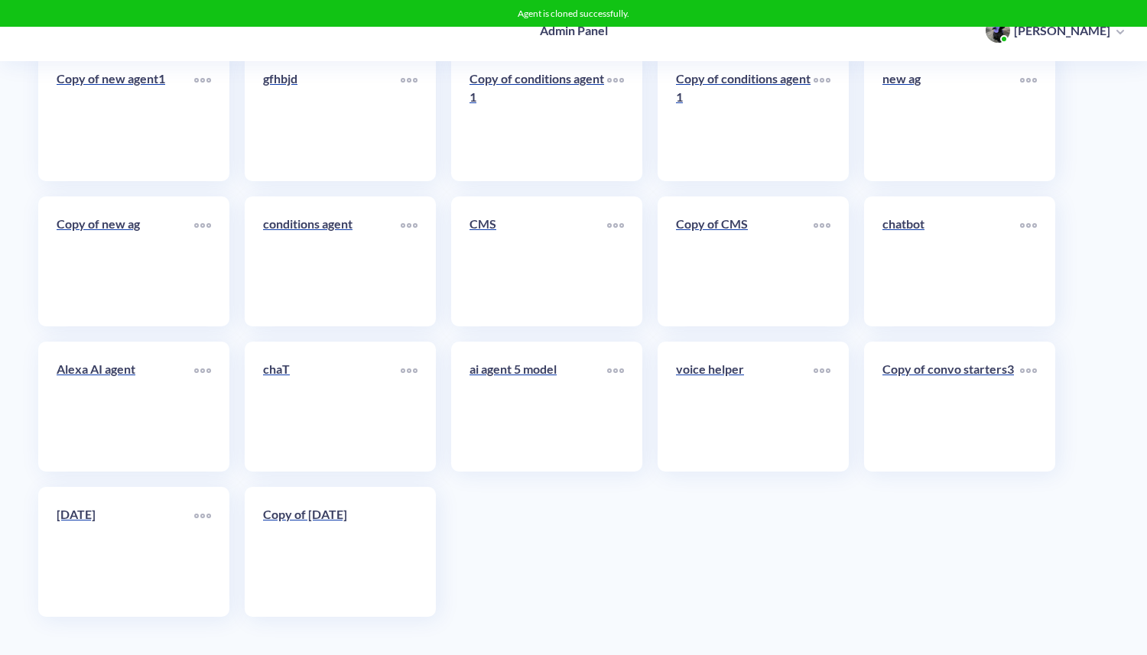
click at [331, 532] on div "Copy of 2 sep" at bounding box center [332, 520] width 138 height 31
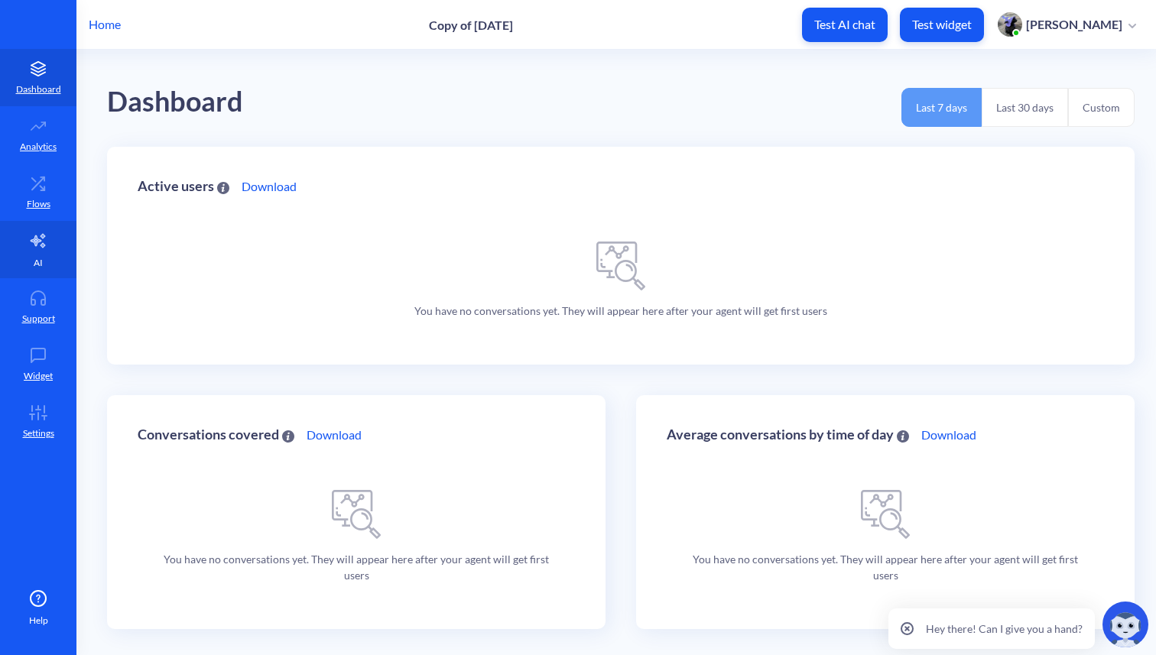
click at [34, 265] on p "AI" at bounding box center [38, 263] width 9 height 14
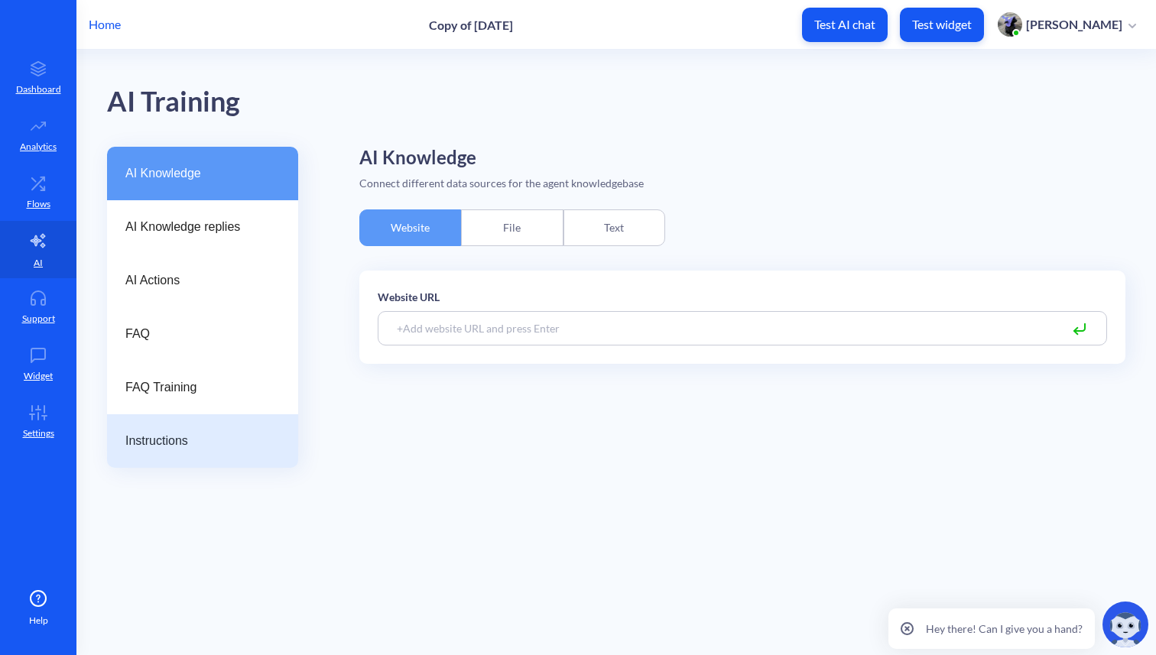
click at [180, 437] on span "Instructions" at bounding box center [196, 441] width 142 height 18
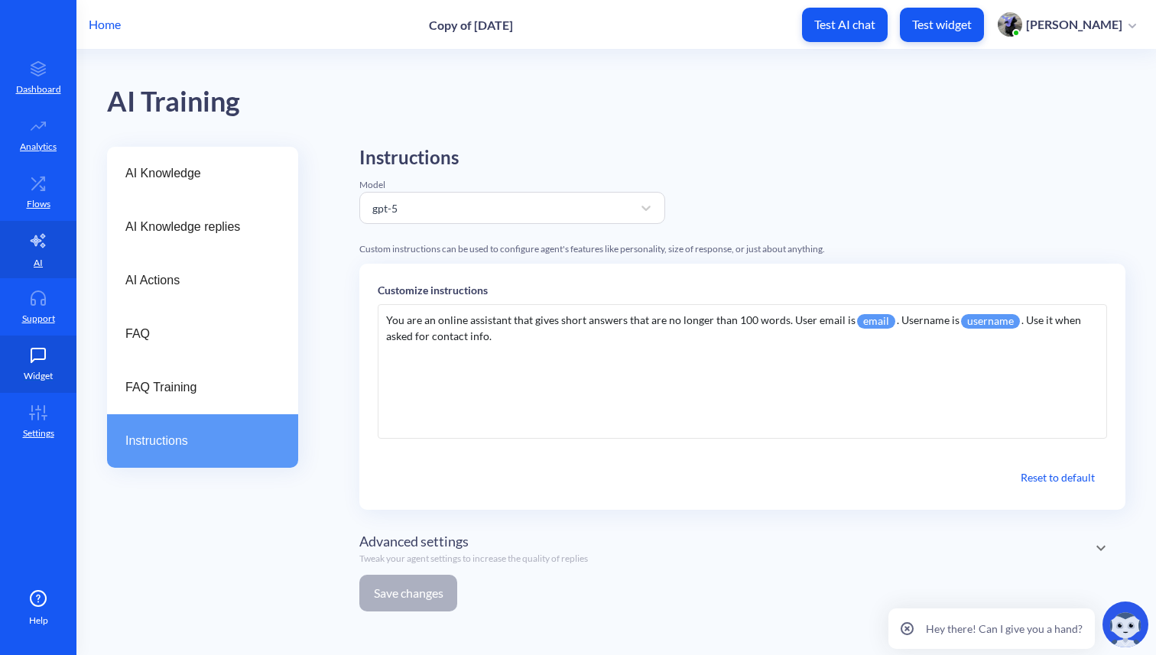
click at [31, 371] on p "Widget" at bounding box center [38, 376] width 29 height 14
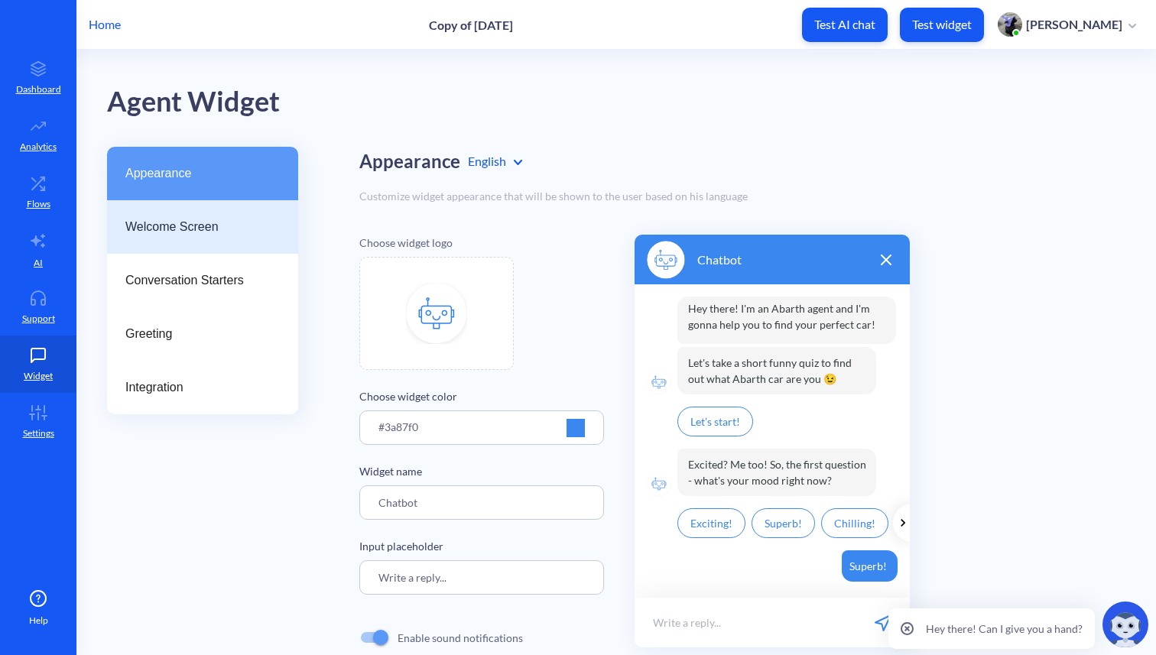
click at [210, 234] on span "Welcome Screen" at bounding box center [196, 227] width 142 height 18
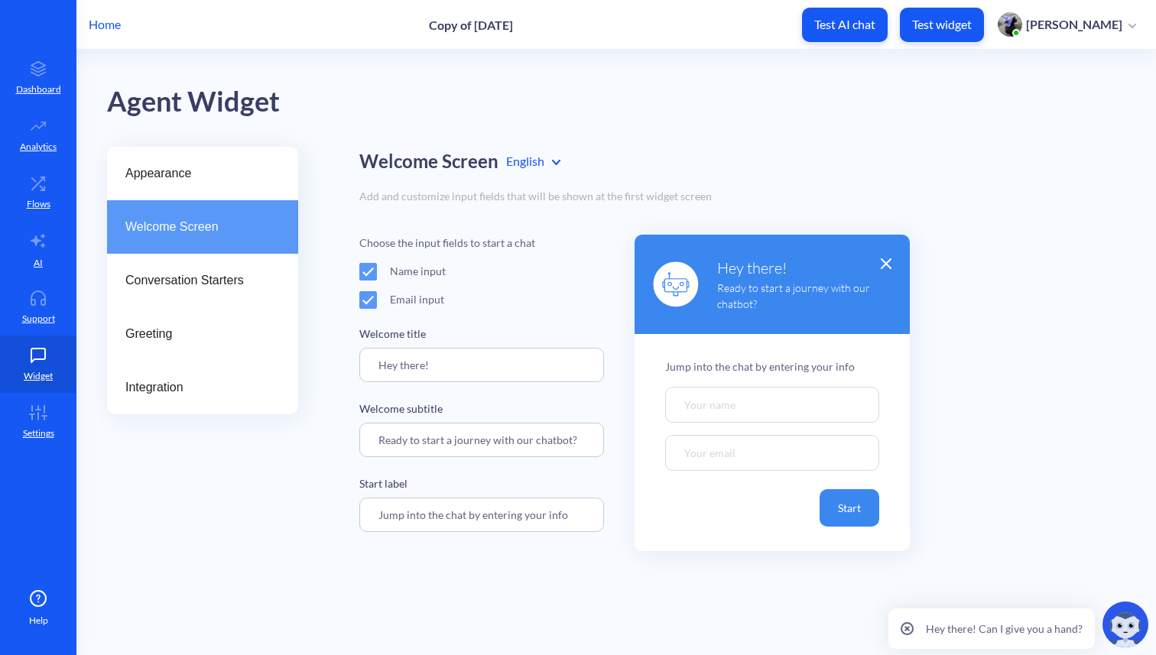
click at [118, 21] on p "Home" at bounding box center [105, 24] width 32 height 18
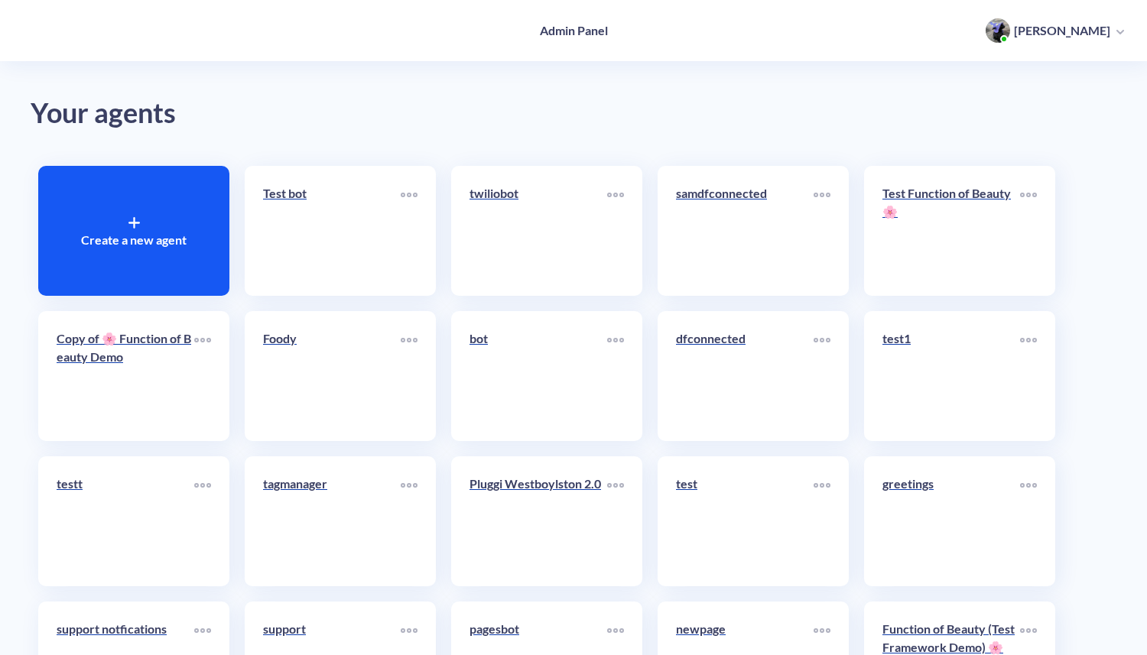
click at [131, 216] on div at bounding box center [133, 221] width 11 height 18
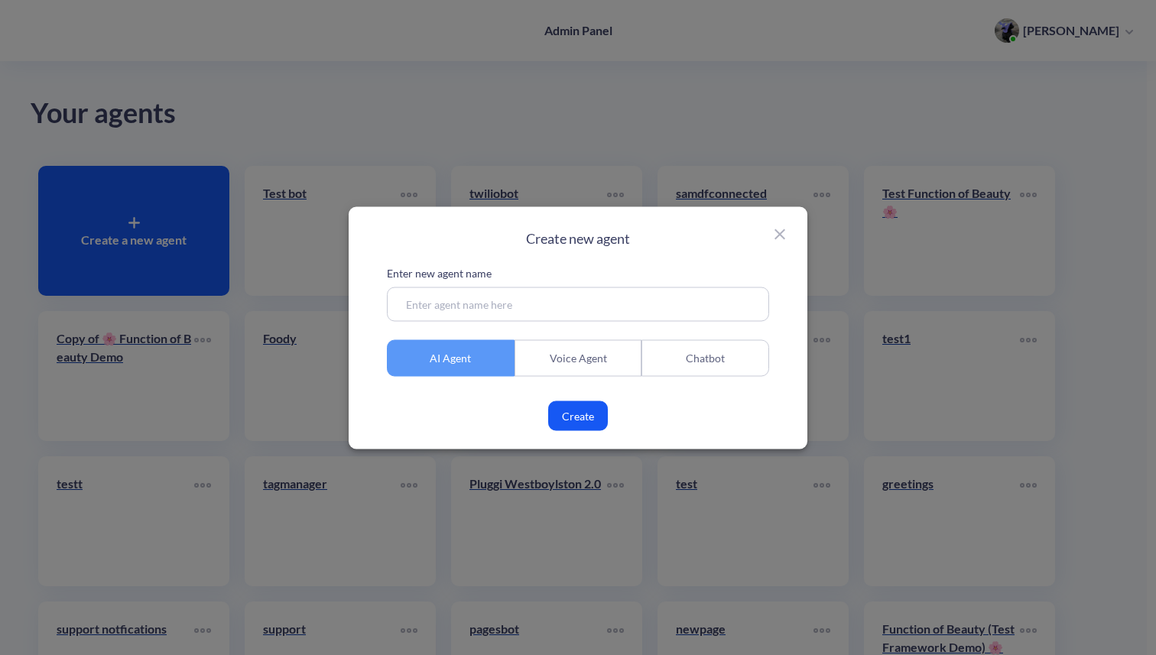
click at [456, 301] on input at bounding box center [578, 304] width 382 height 34
type input "attribute agent"
click at [583, 420] on button "Create" at bounding box center [578, 416] width 60 height 30
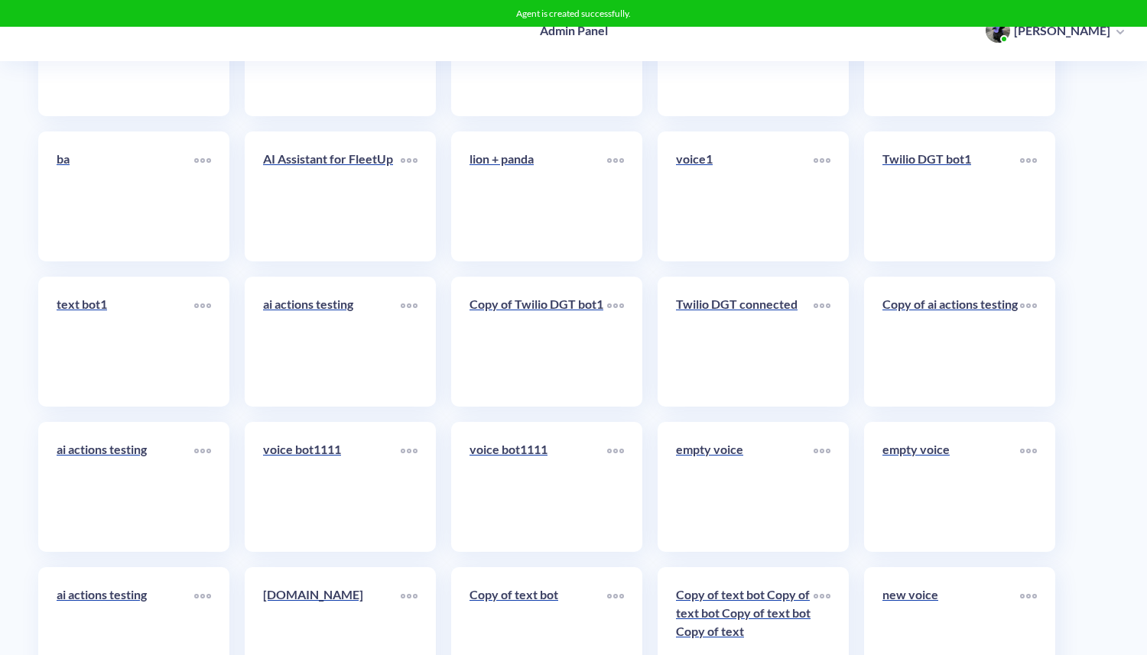
scroll to position [7376, 0]
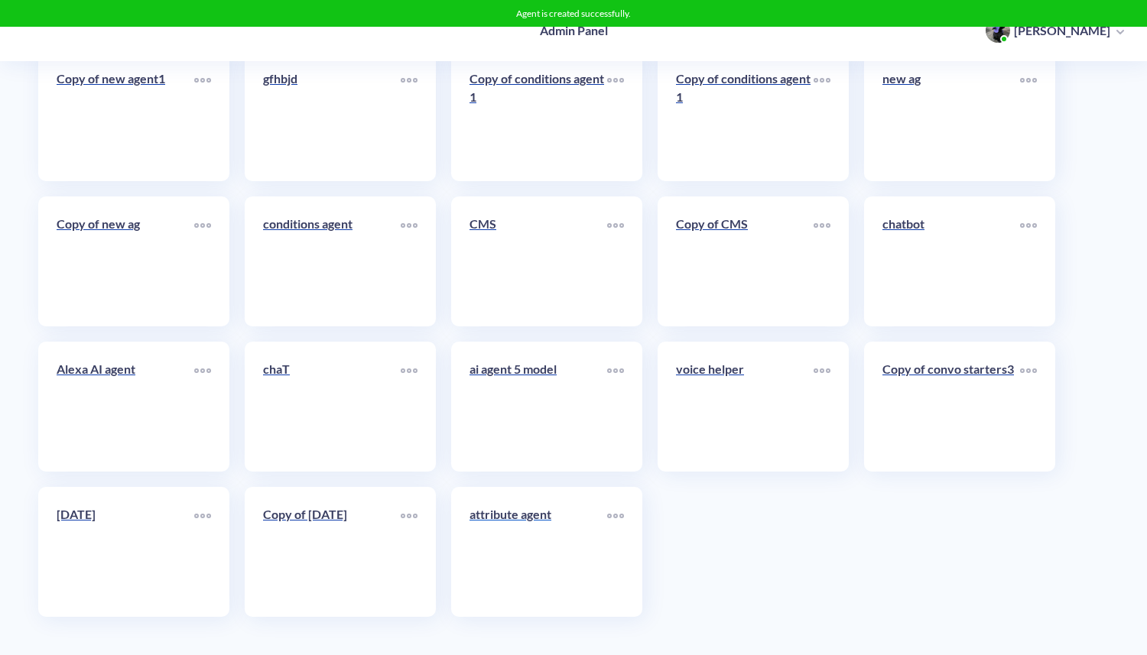
click at [539, 554] on link "attribute agent" at bounding box center [538, 551] width 138 height 93
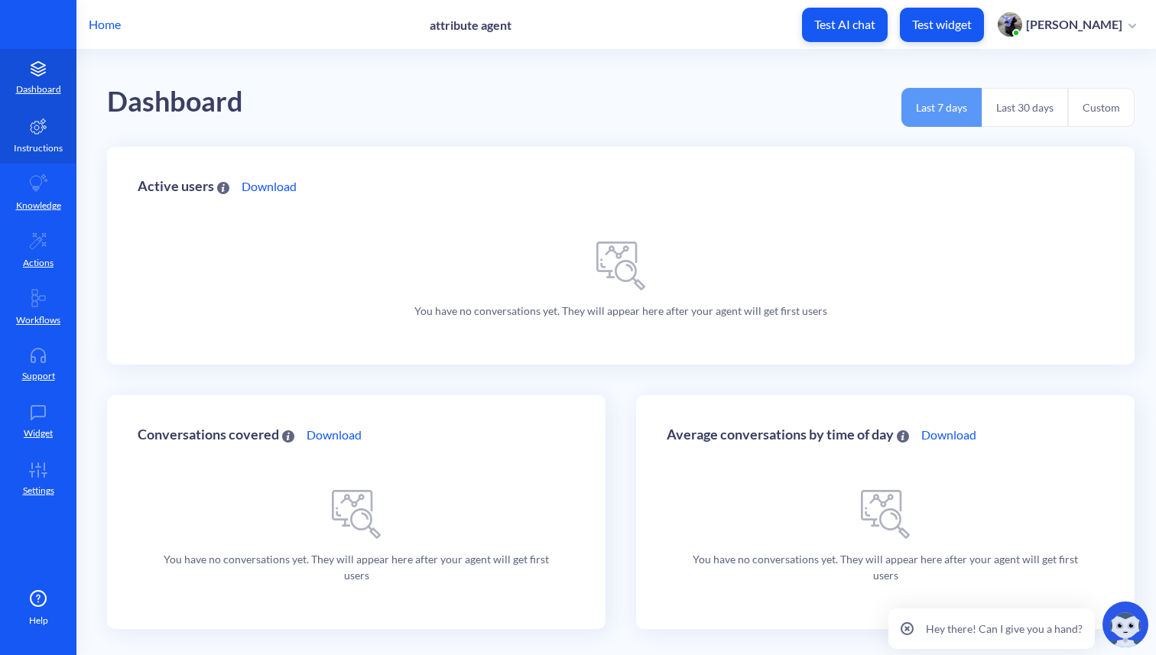
click at [51, 149] on p "Instructions" at bounding box center [38, 148] width 49 height 14
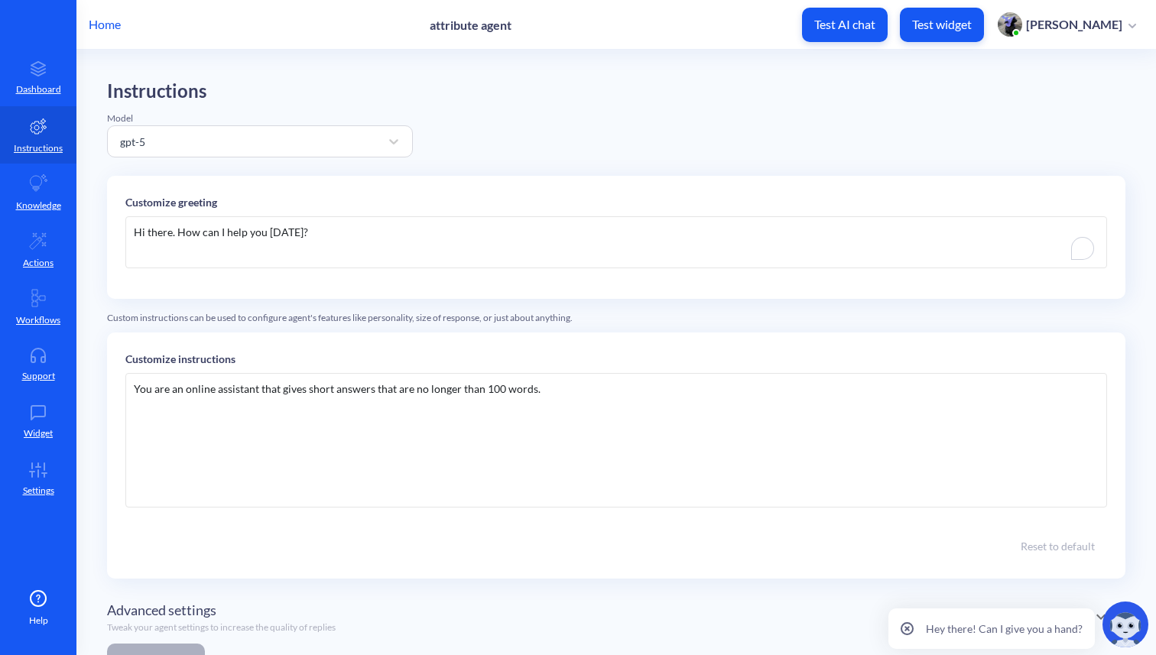
click at [170, 233] on div "Hi there. How can I help you today?" at bounding box center [615, 242] width 981 height 52
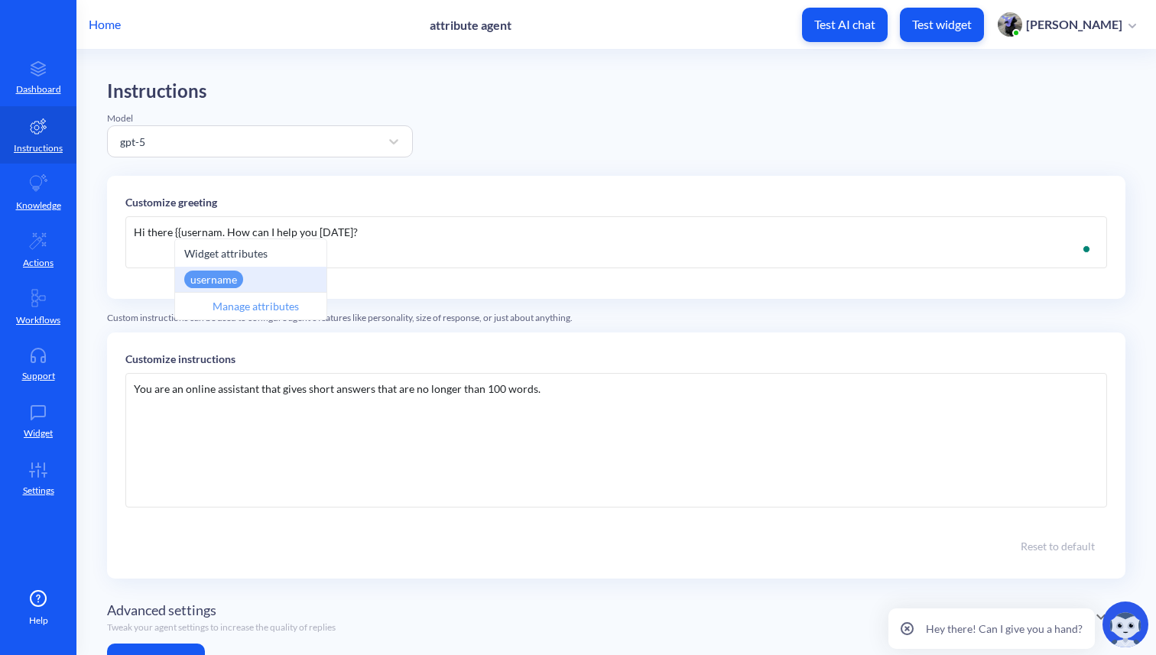
click at [198, 282] on div "username" at bounding box center [213, 280] width 59 height 18
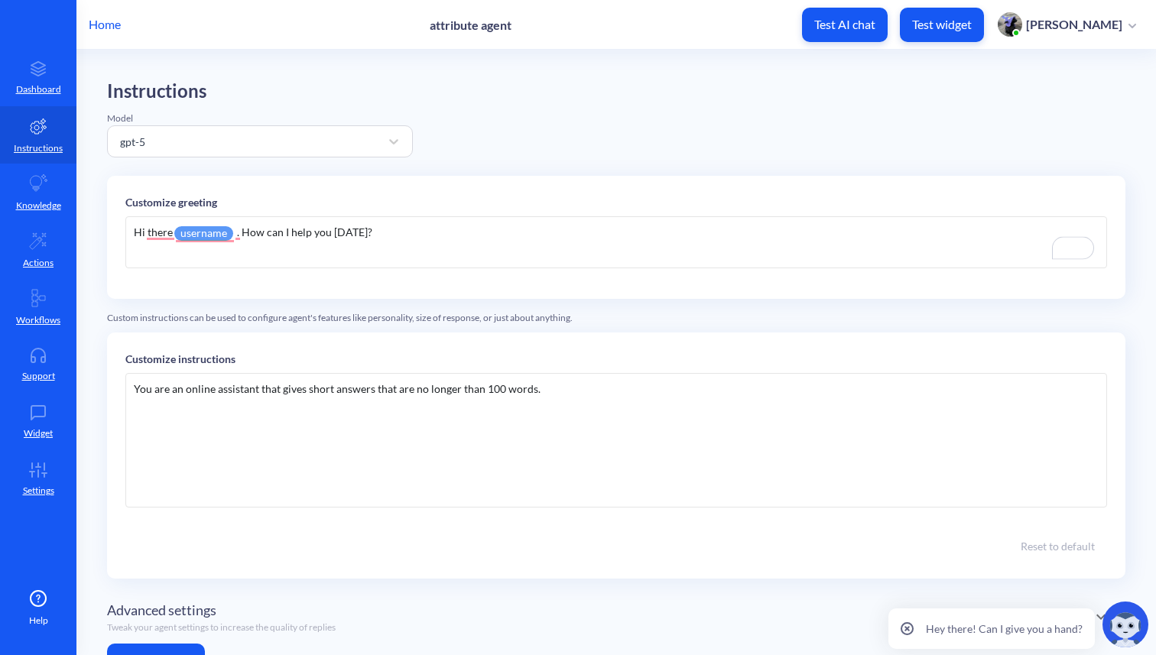
click at [401, 229] on div "Hi there username . How can I help you today?" at bounding box center [615, 242] width 981 height 52
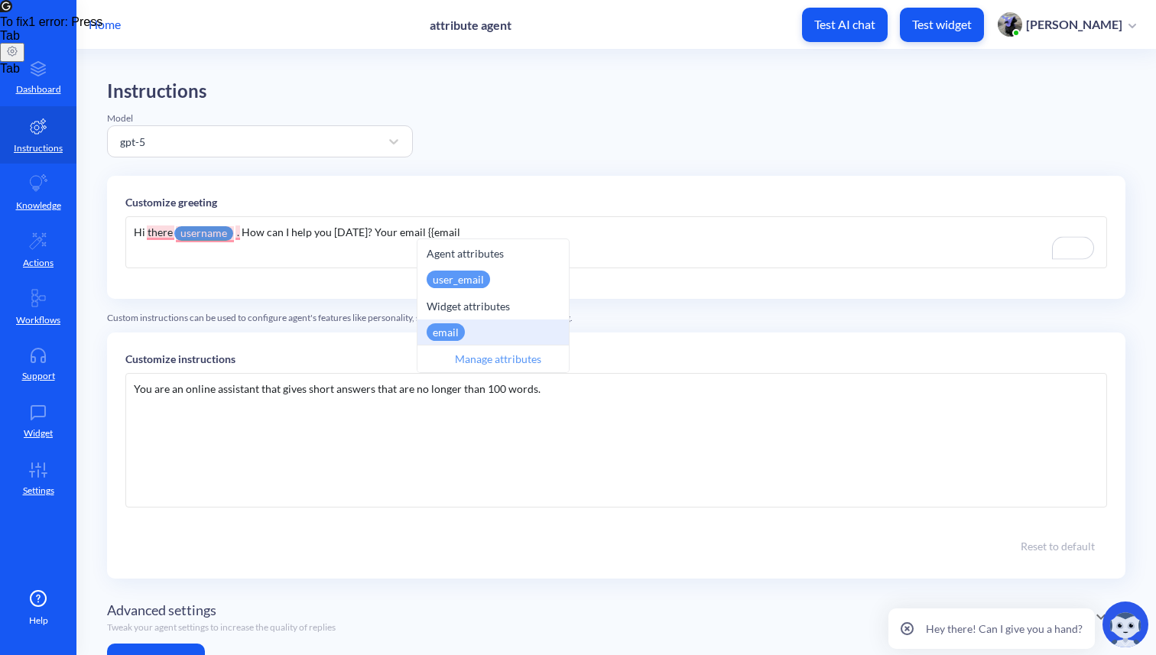
click at [451, 338] on div "email" at bounding box center [446, 332] width 38 height 18
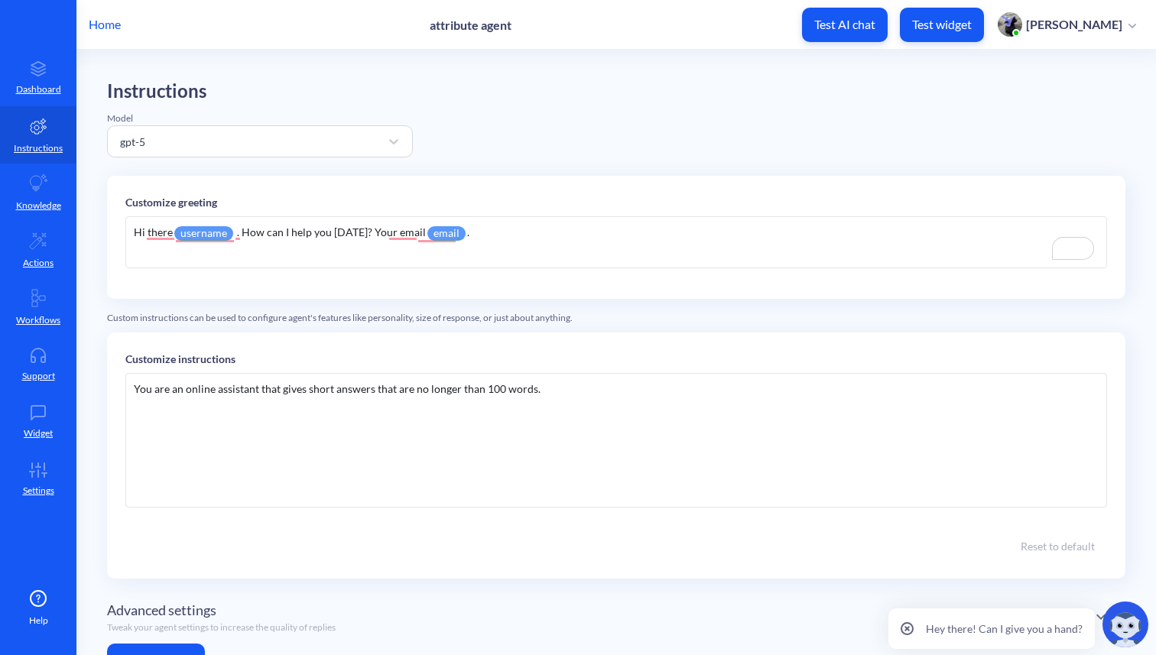
scroll to position [68, 0]
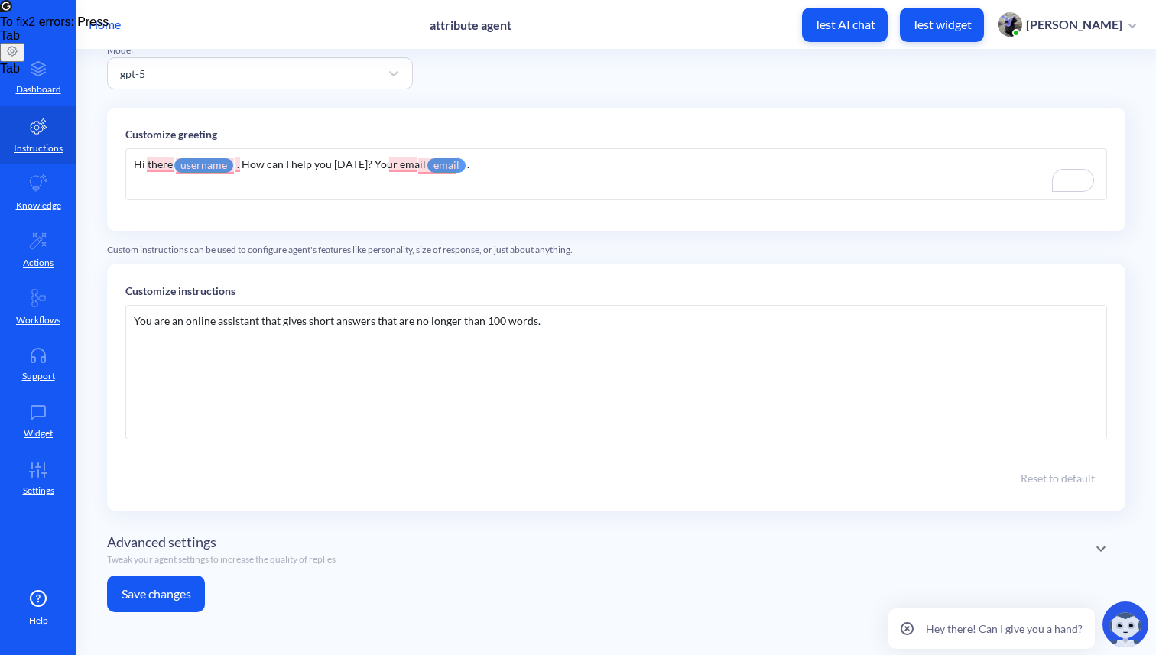
click at [157, 591] on button "Save changes" at bounding box center [156, 594] width 98 height 37
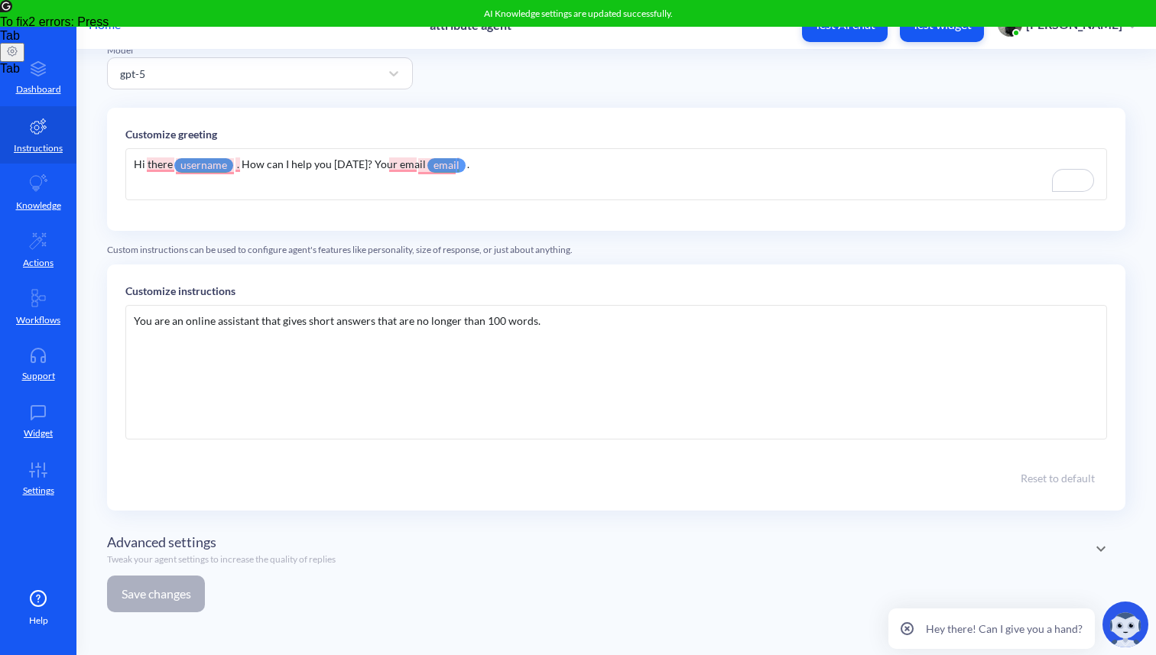
scroll to position [0, 0]
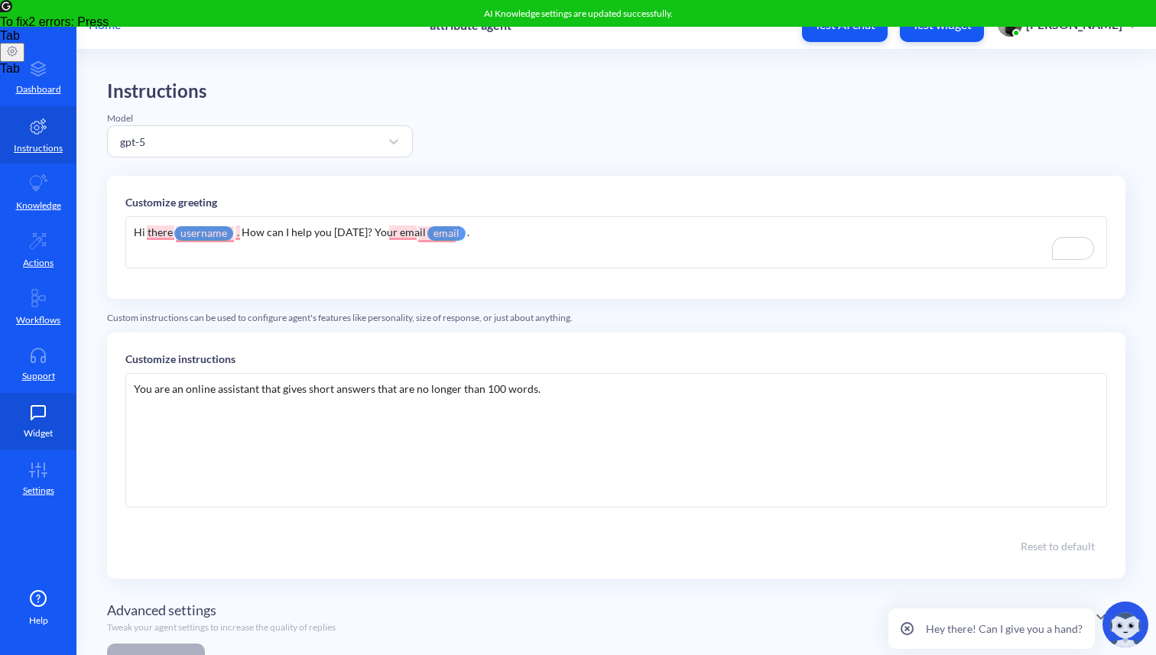
click at [39, 419] on icon at bounding box center [38, 412] width 31 height 15
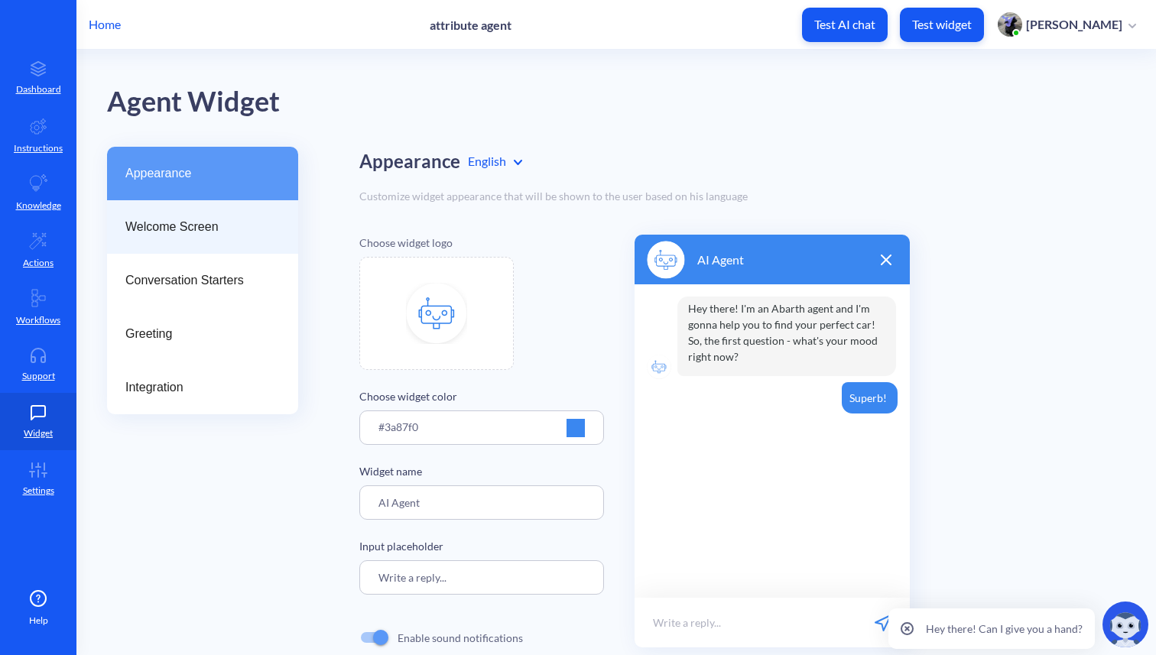
click at [156, 225] on span "Welcome Screen" at bounding box center [196, 227] width 142 height 18
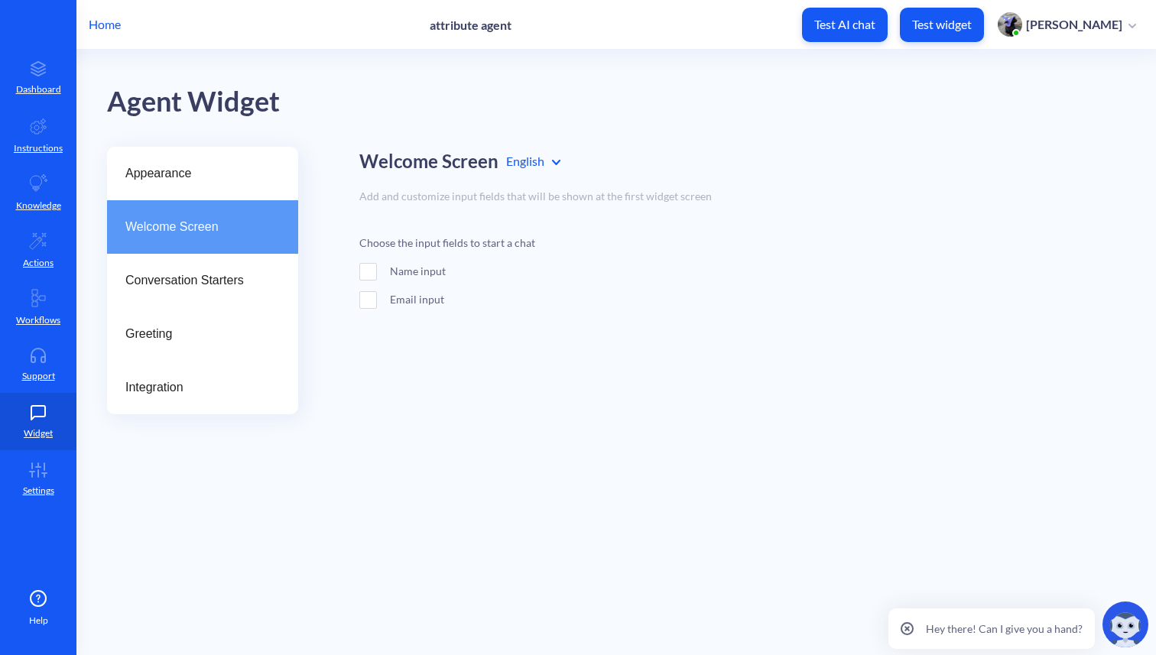
click at [367, 271] on span at bounding box center [368, 272] width 18 height 18
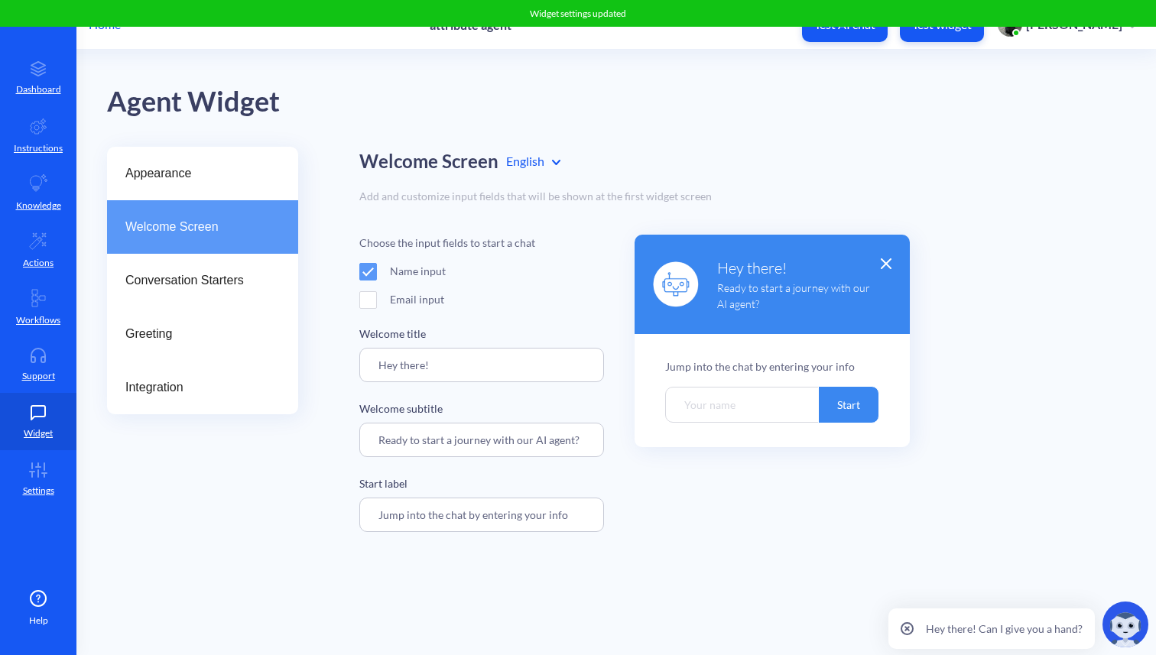
click at [371, 306] on span at bounding box center [368, 300] width 18 height 18
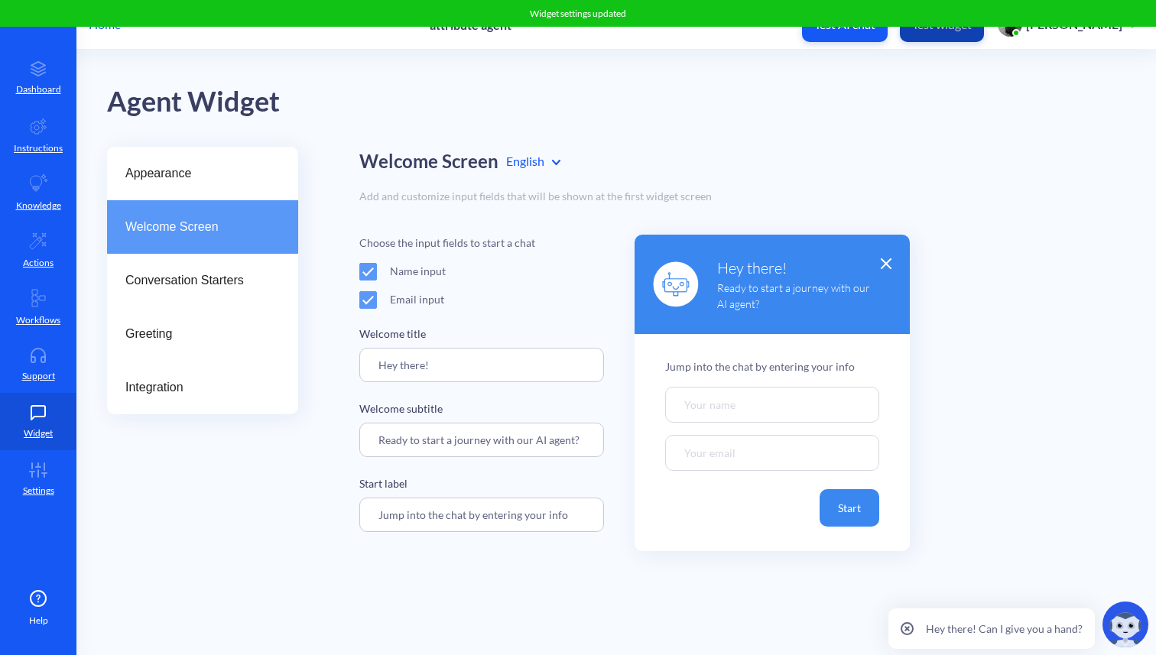
click at [971, 30] on p "Test widget" at bounding box center [942, 24] width 60 height 15
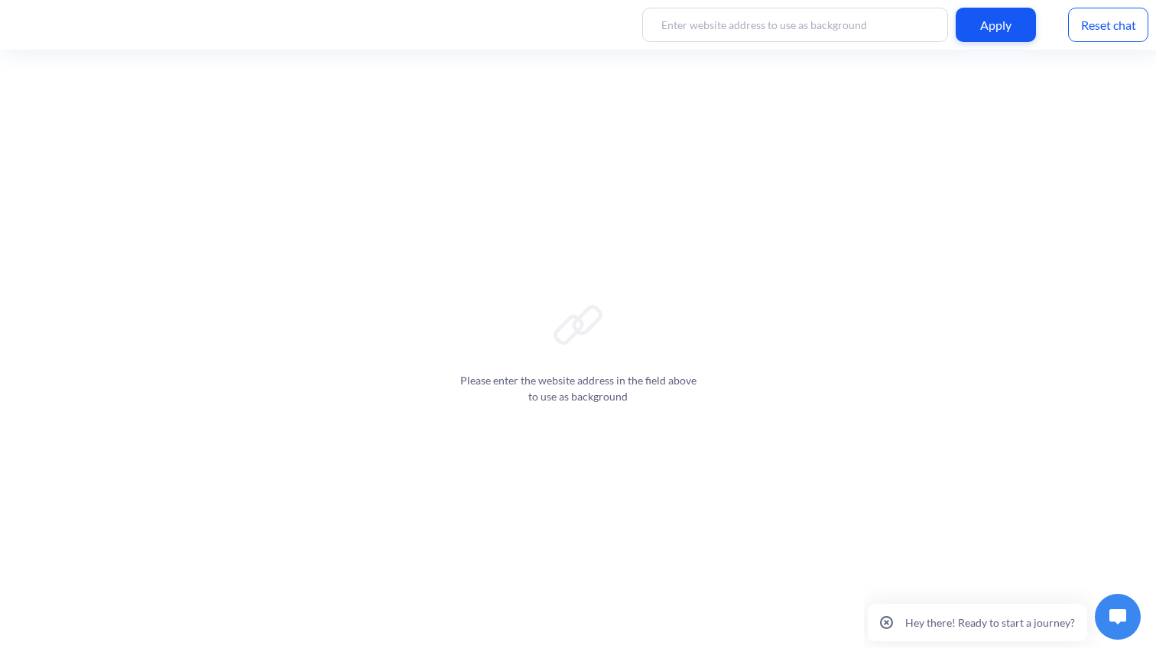
click at [975, 628] on p "Hey there! Ready to start a journey?" at bounding box center [990, 622] width 170 height 13
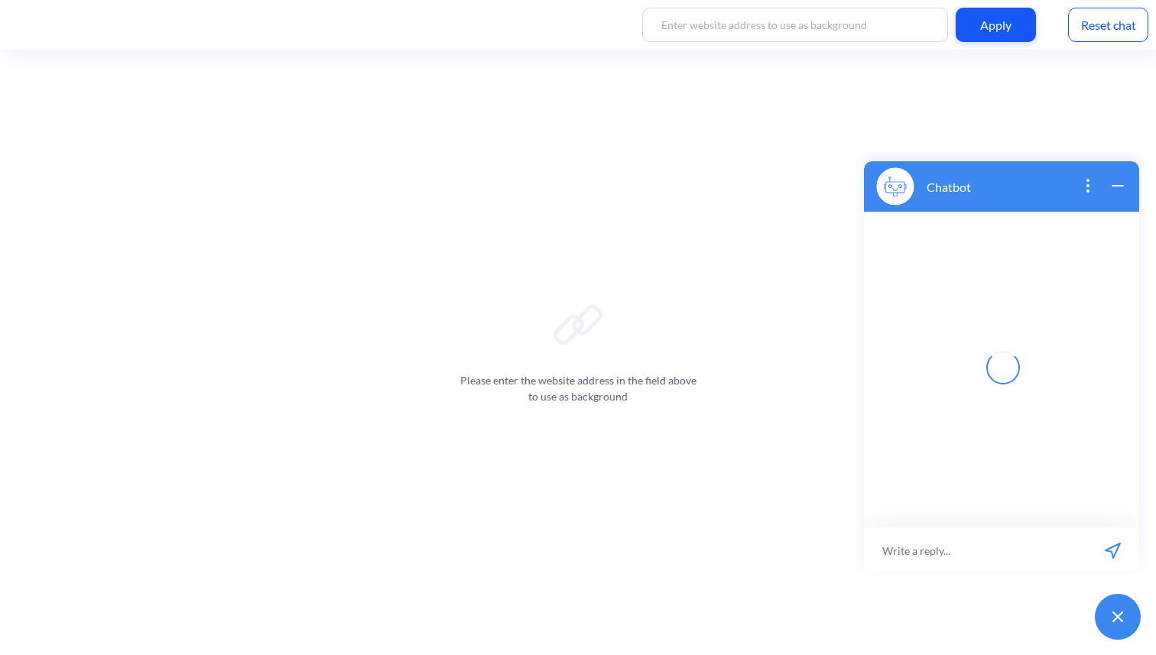
scroll to position [2, 0]
click at [1121, 183] on icon "wrap widget" at bounding box center [1117, 183] width 18 height 18
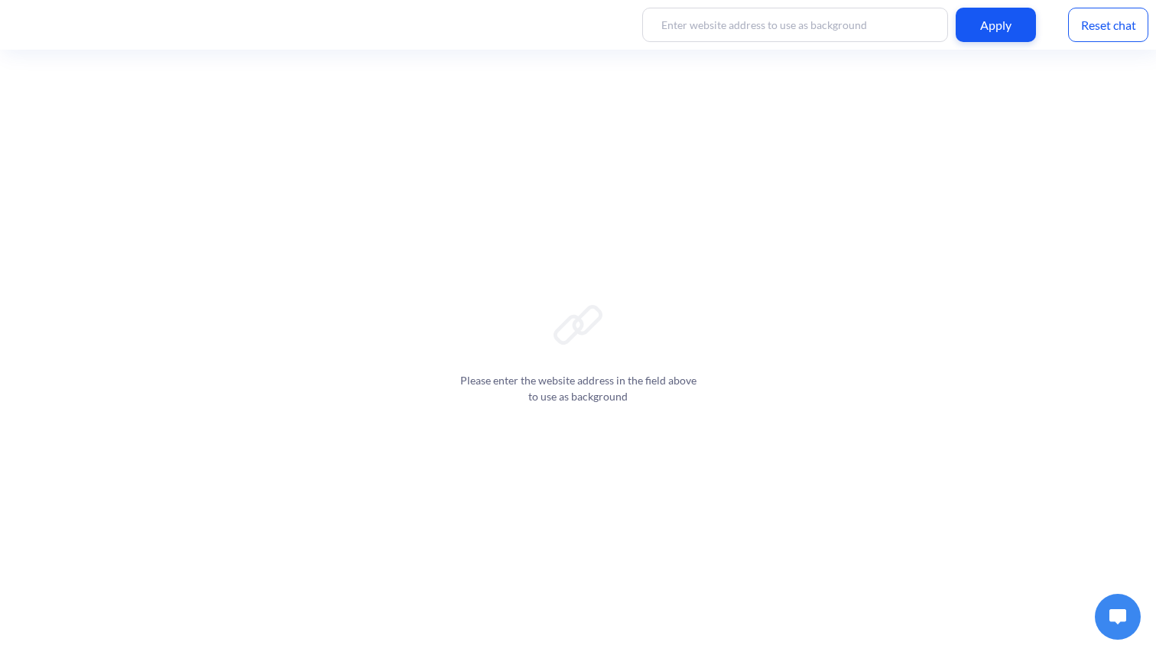
click at [1116, 28] on div "Reset chat" at bounding box center [1108, 25] width 80 height 34
click at [1120, 560] on button "hello" at bounding box center [1110, 559] width 58 height 34
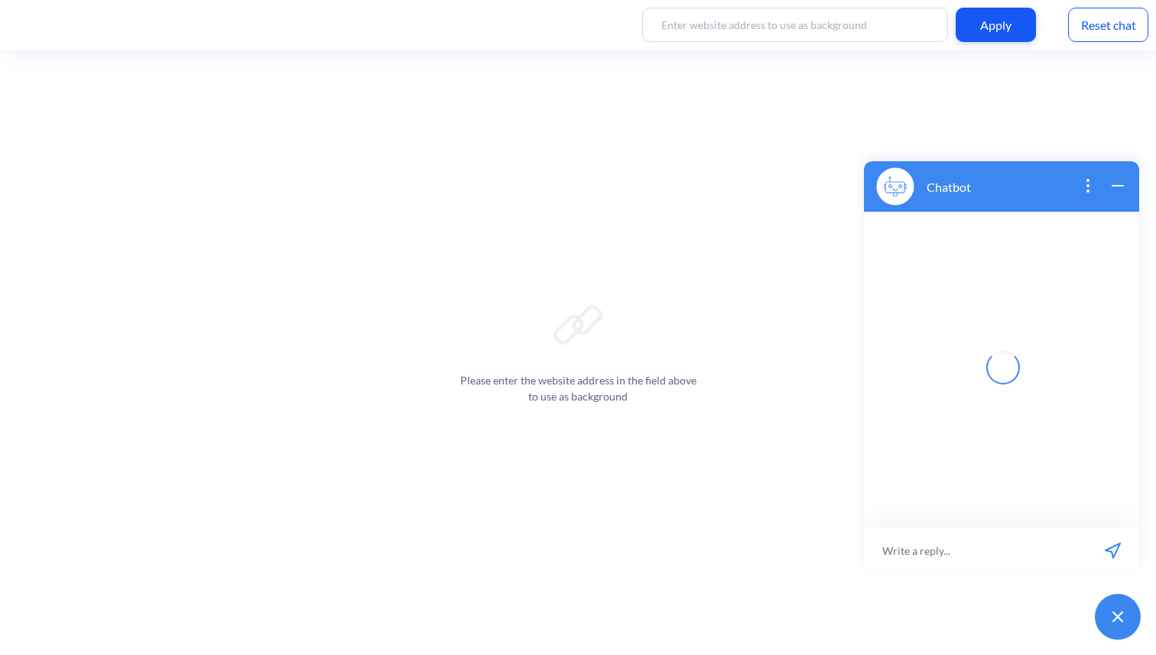
scroll to position [2, 0]
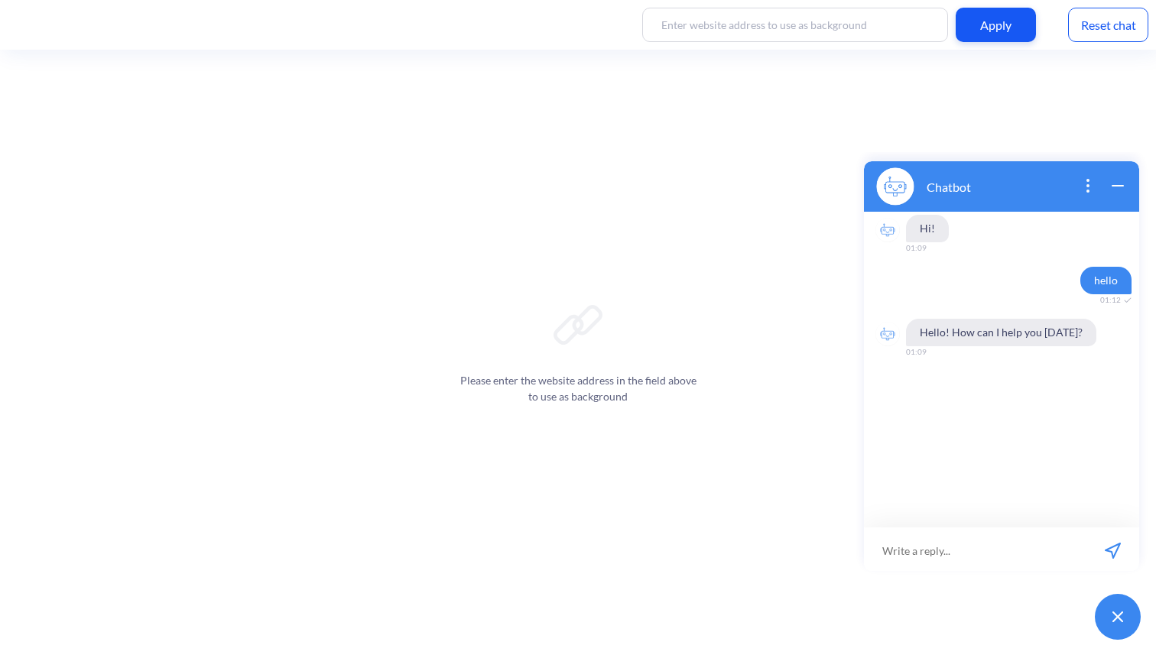
scroll to position [2, 0]
click at [1117, 23] on div "Reset chat" at bounding box center [1108, 25] width 80 height 34
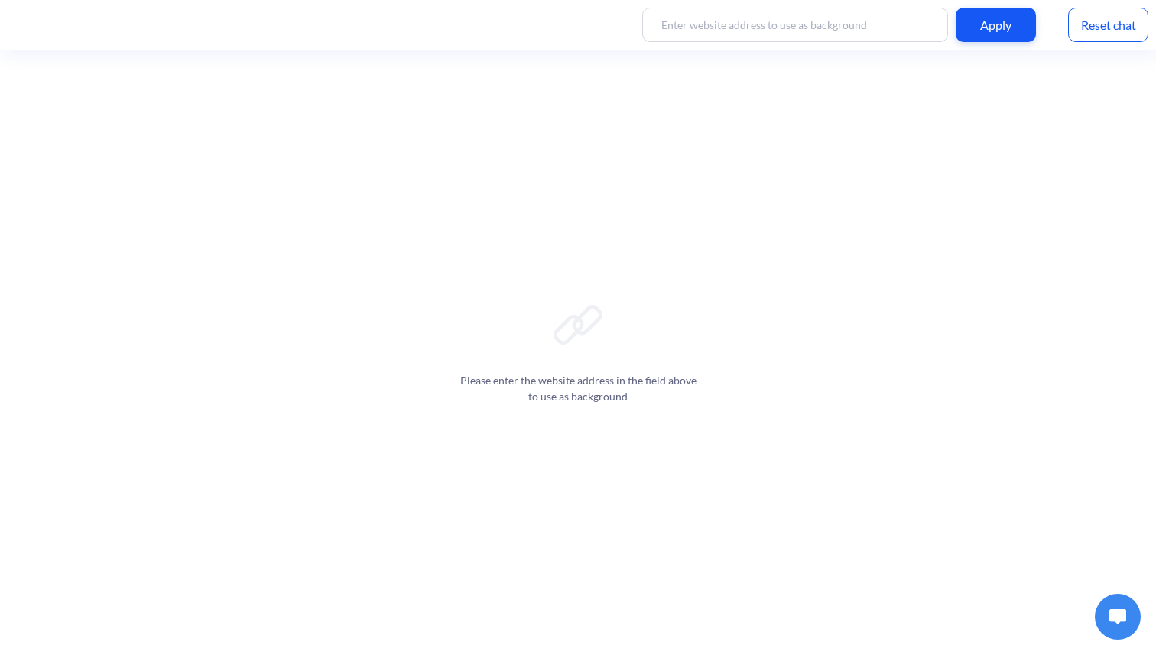
click at [1113, 618] on img at bounding box center [1117, 616] width 17 height 15
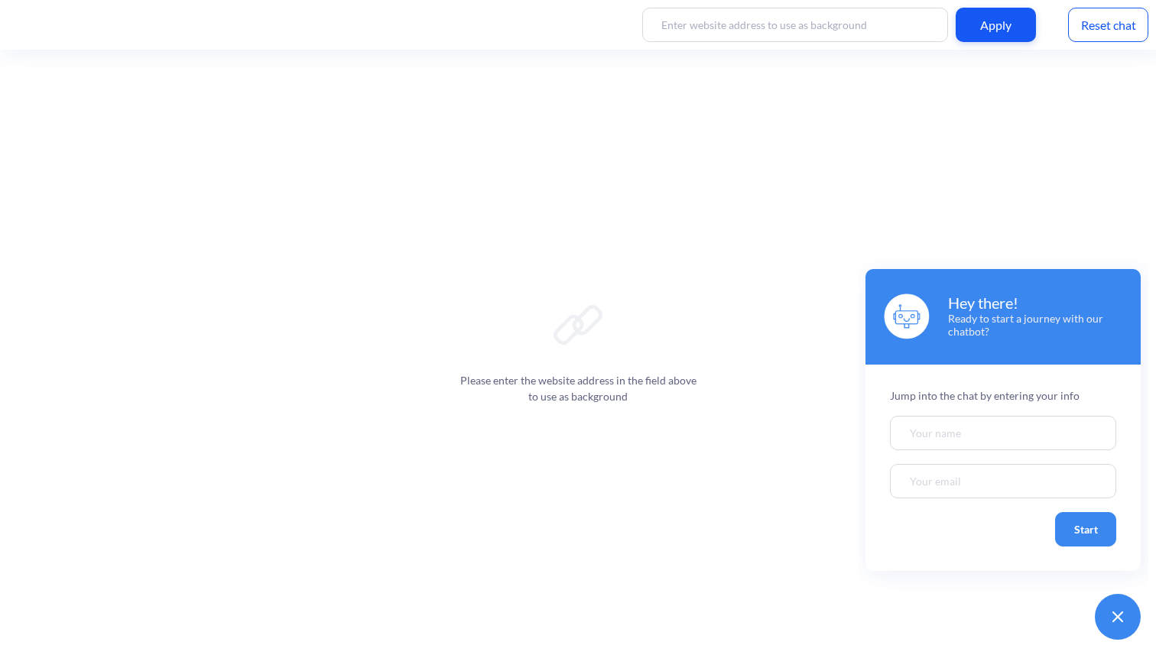
click at [939, 436] on input "Welcome chatbot screen" at bounding box center [1003, 433] width 226 height 34
type input "[PERSON_NAME]"
click at [917, 482] on input "Welcome chatbot screen" at bounding box center [1003, 481] width 226 height 34
type input "[EMAIL_ADDRESS][DOMAIN_NAME]"
click at [1093, 533] on button "Start" at bounding box center [1085, 529] width 61 height 34
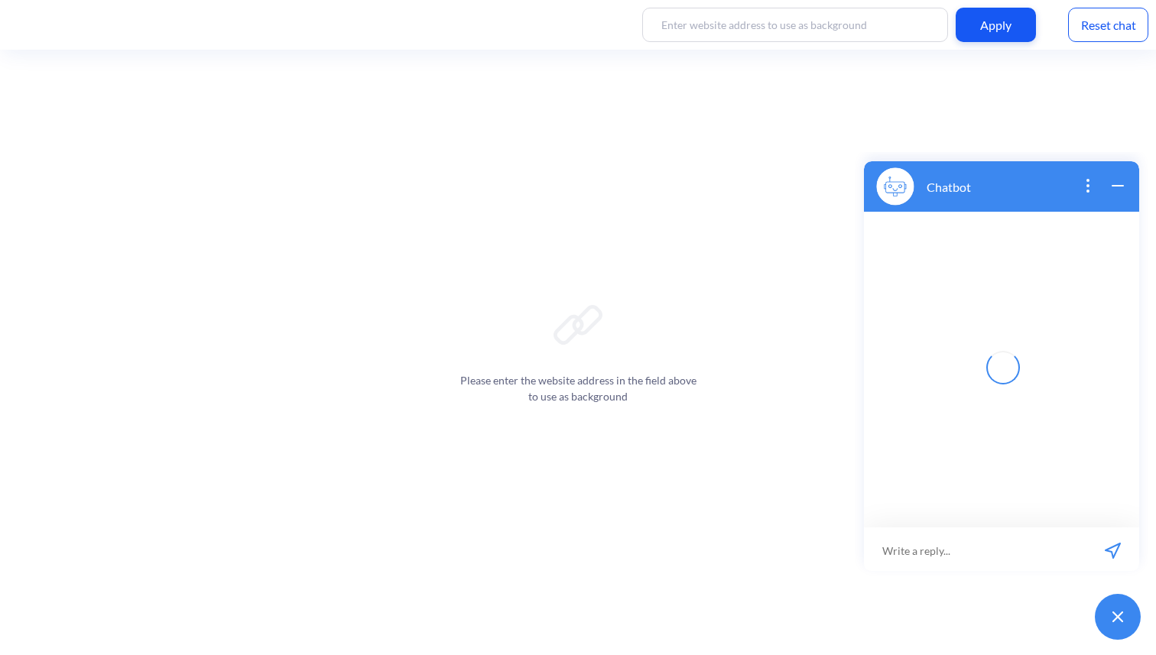
scroll to position [2, 0]
click at [995, 558] on input at bounding box center [991, 548] width 189 height 46
type input "give me contact info"
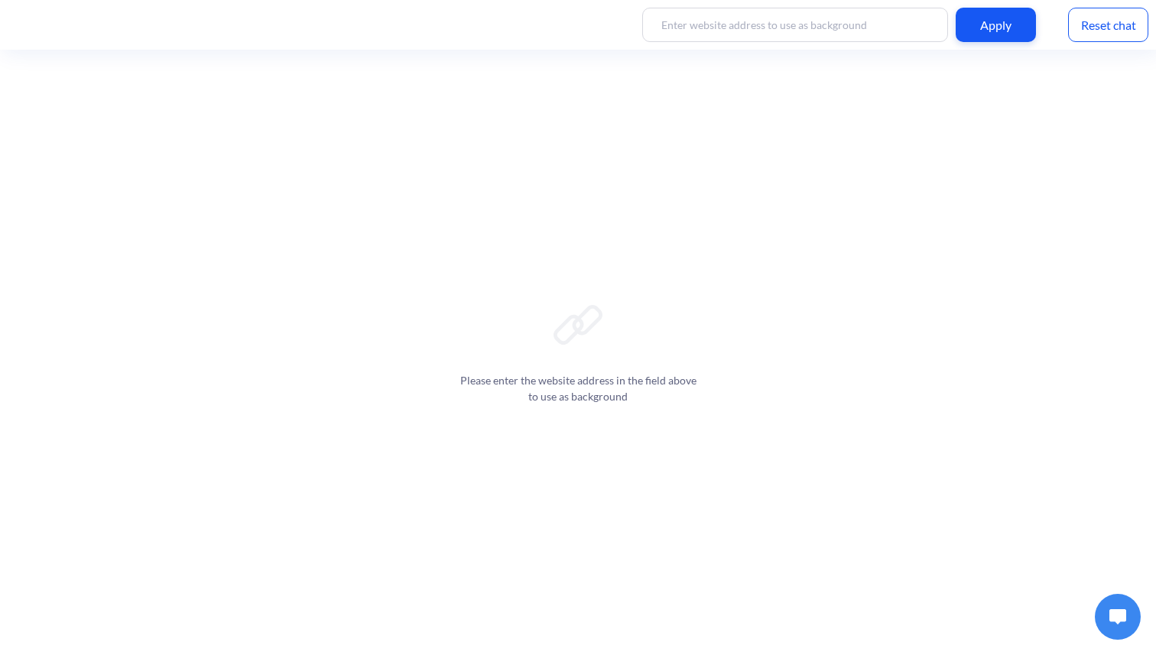
click at [1114, 623] on img at bounding box center [1117, 616] width 17 height 15
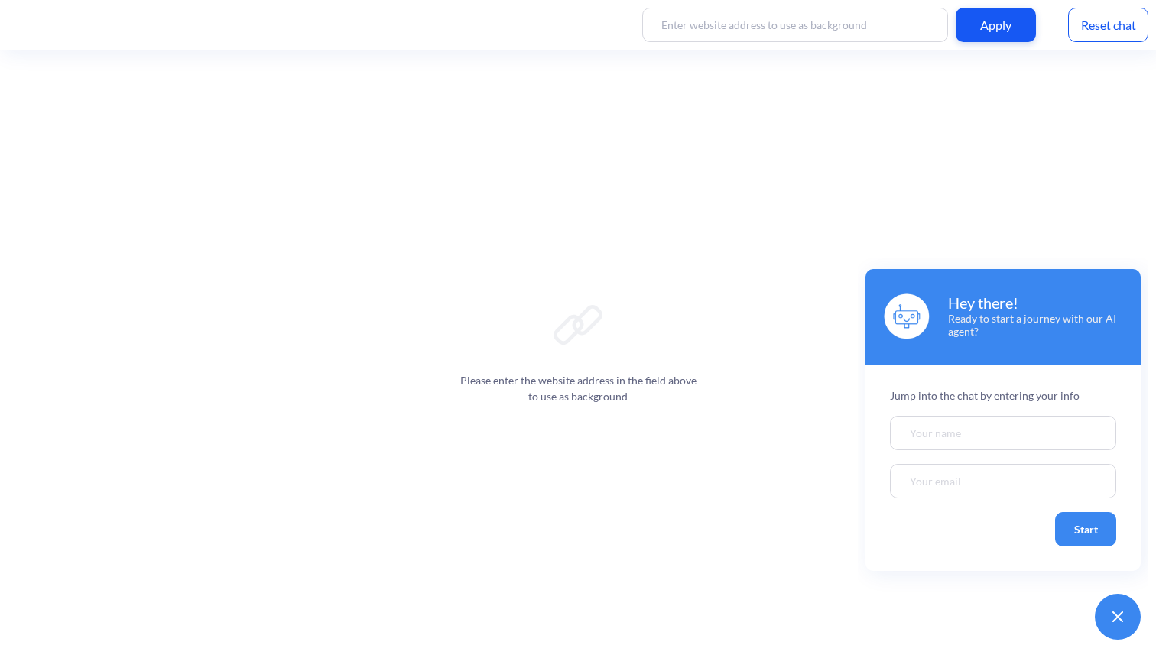
click at [950, 440] on input "Welcome chatbot screen" at bounding box center [1003, 433] width 226 height 34
type input "[PERSON_NAME]"
click at [936, 478] on input "Welcome chatbot screen" at bounding box center [1003, 481] width 226 height 34
type input "[EMAIL_ADDRESS][DOMAIN_NAME]"
click at [1094, 541] on button "Start" at bounding box center [1085, 529] width 61 height 34
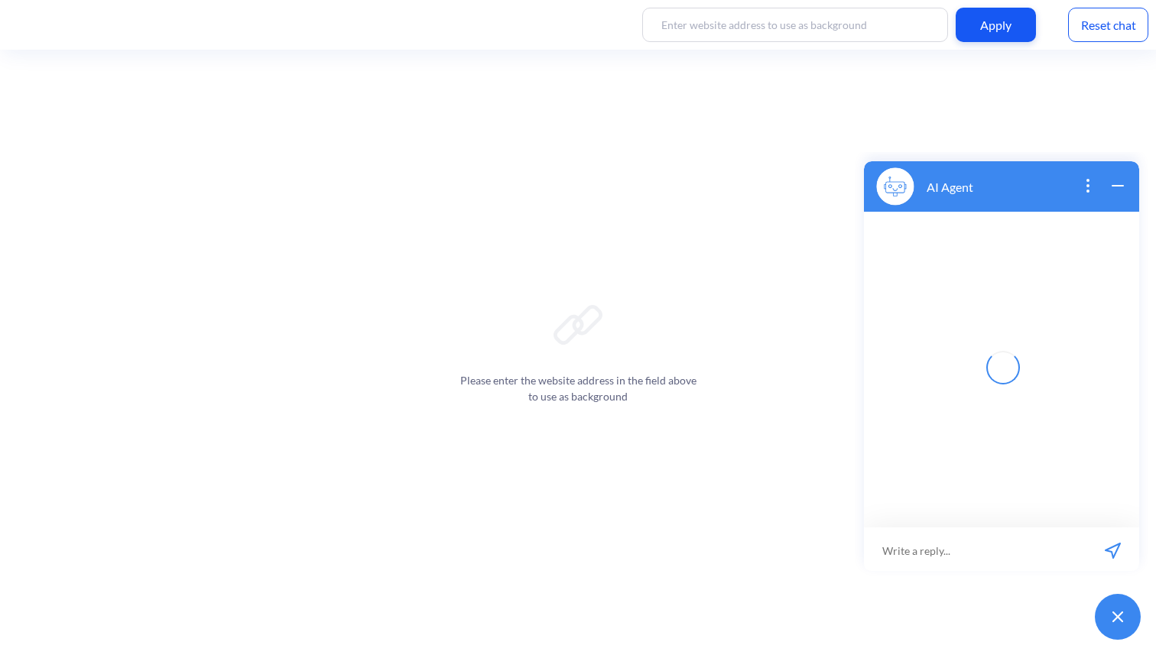
scroll to position [2, 0]
